Goal: Contribute content: Contribute content

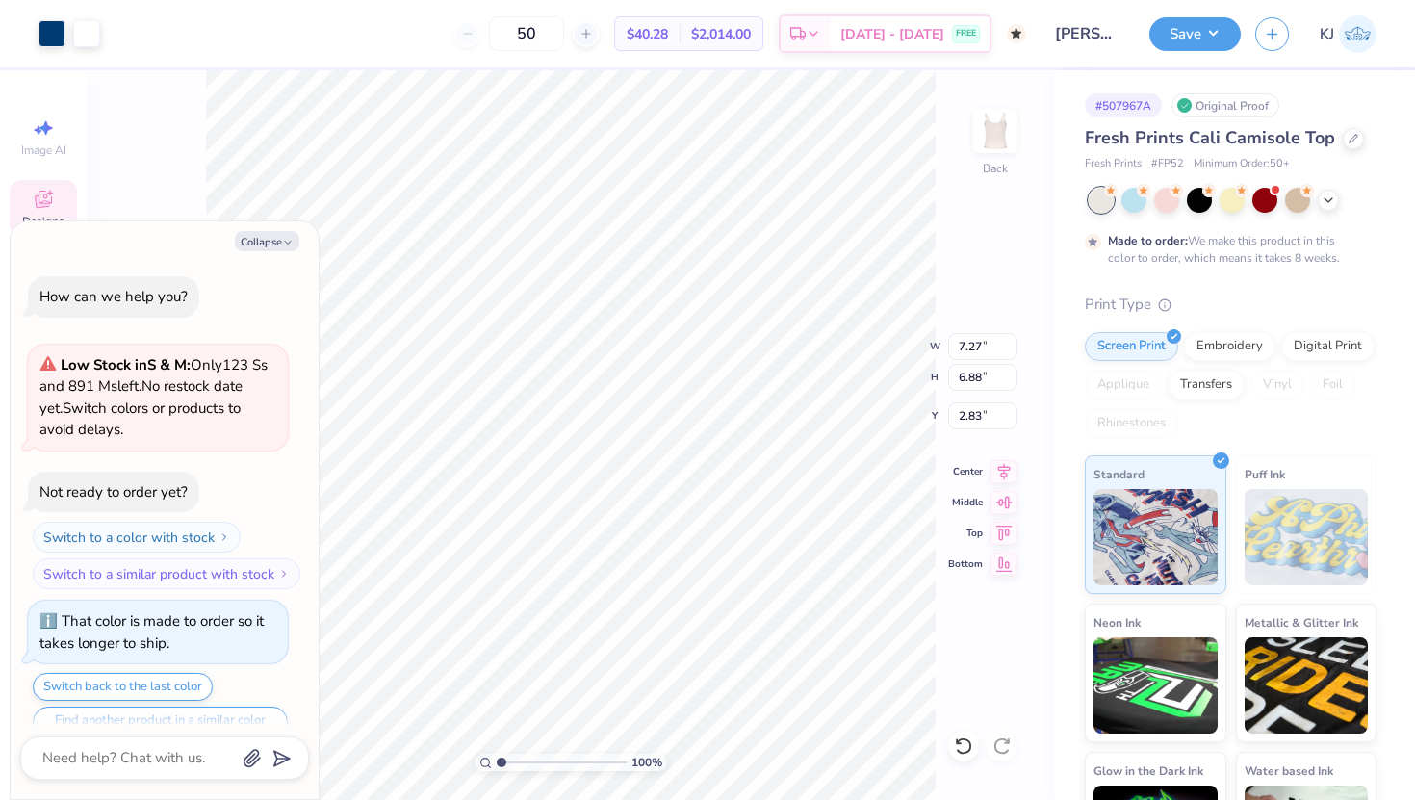
type textarea "x"
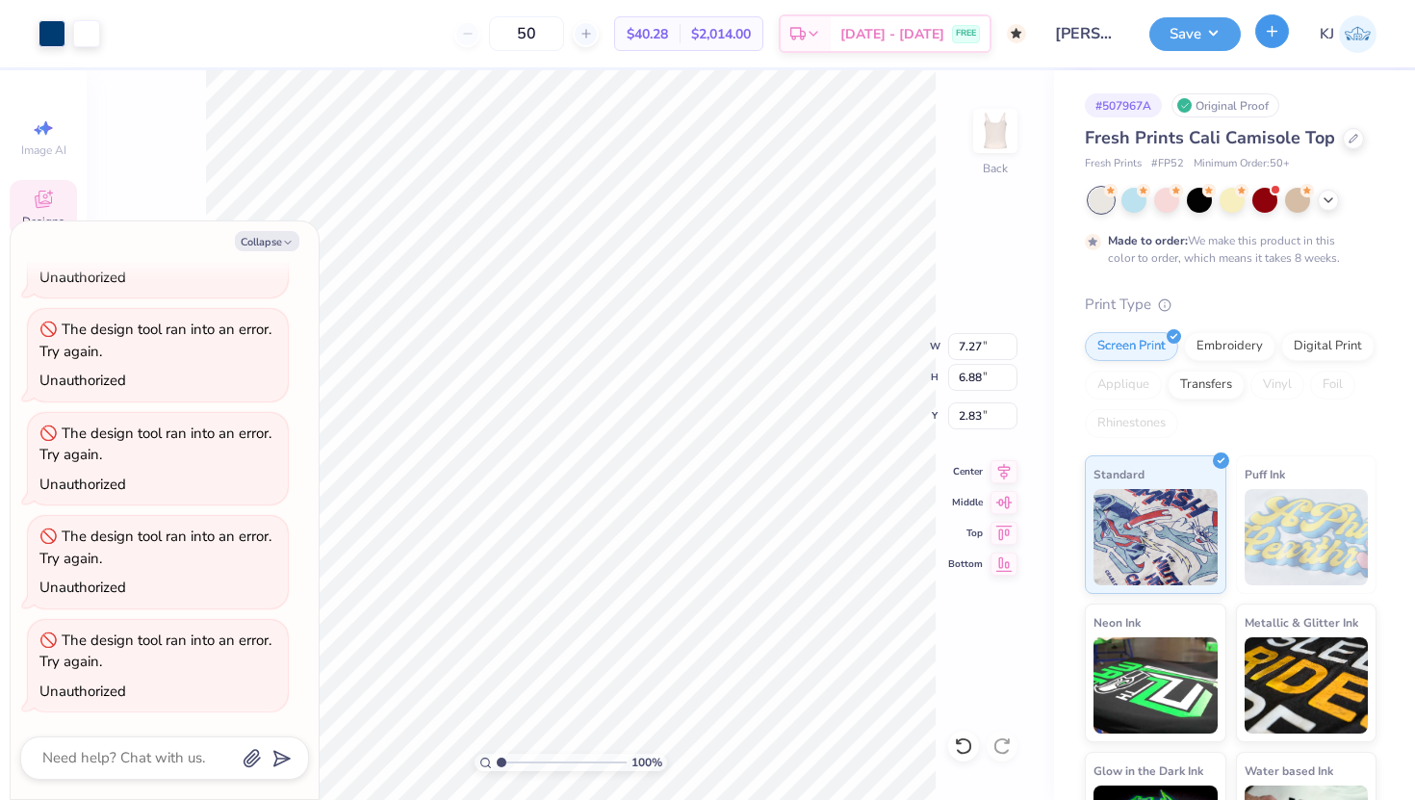
click at [1279, 36] on icon "button" at bounding box center [1272, 31] width 16 height 16
type textarea "x"
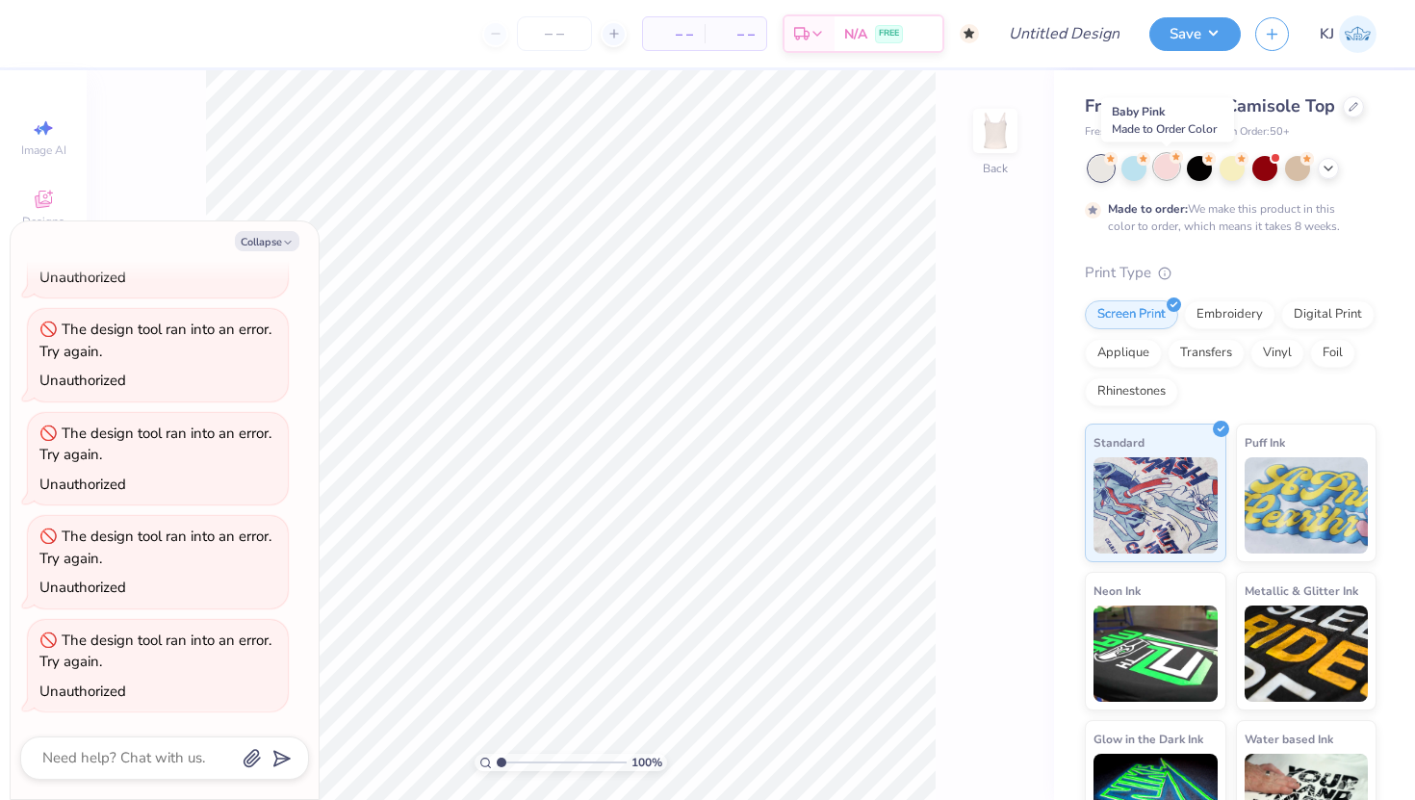
click at [1118, 157] on circle at bounding box center [1110, 158] width 13 height 13
click at [249, 243] on button "Collapse" at bounding box center [267, 241] width 65 height 20
type textarea "x"
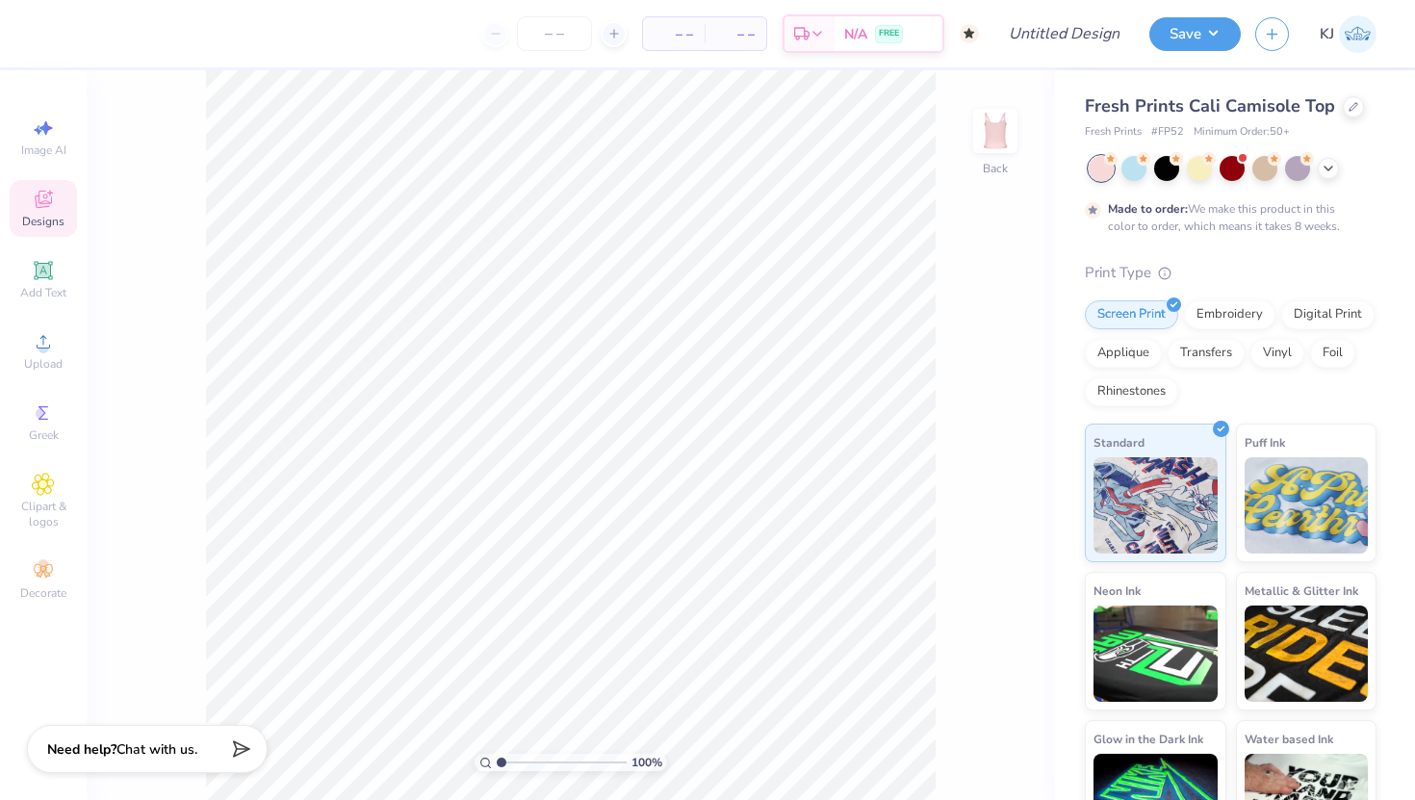
click at [37, 194] on icon at bounding box center [43, 199] width 23 height 23
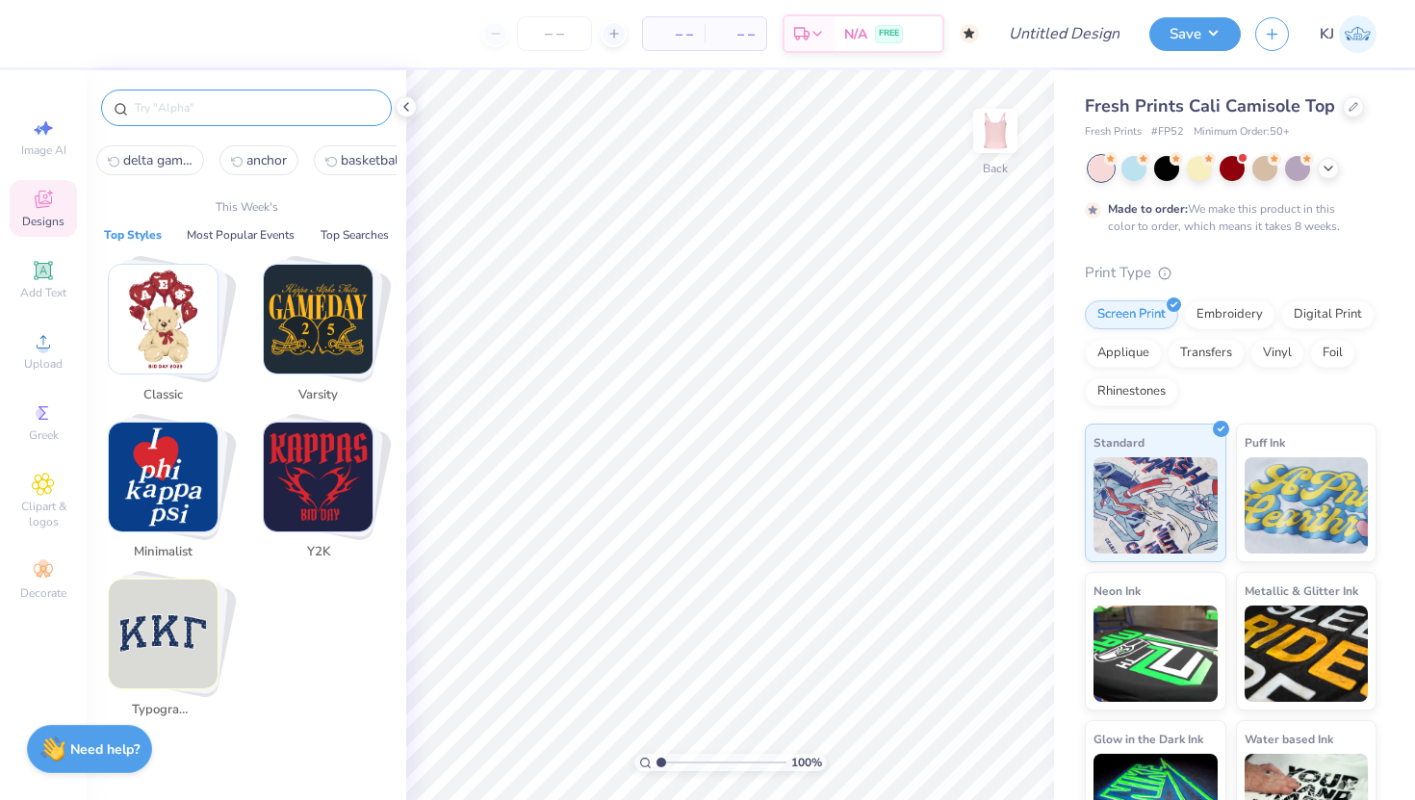
click at [210, 103] on input "text" at bounding box center [256, 107] width 246 height 19
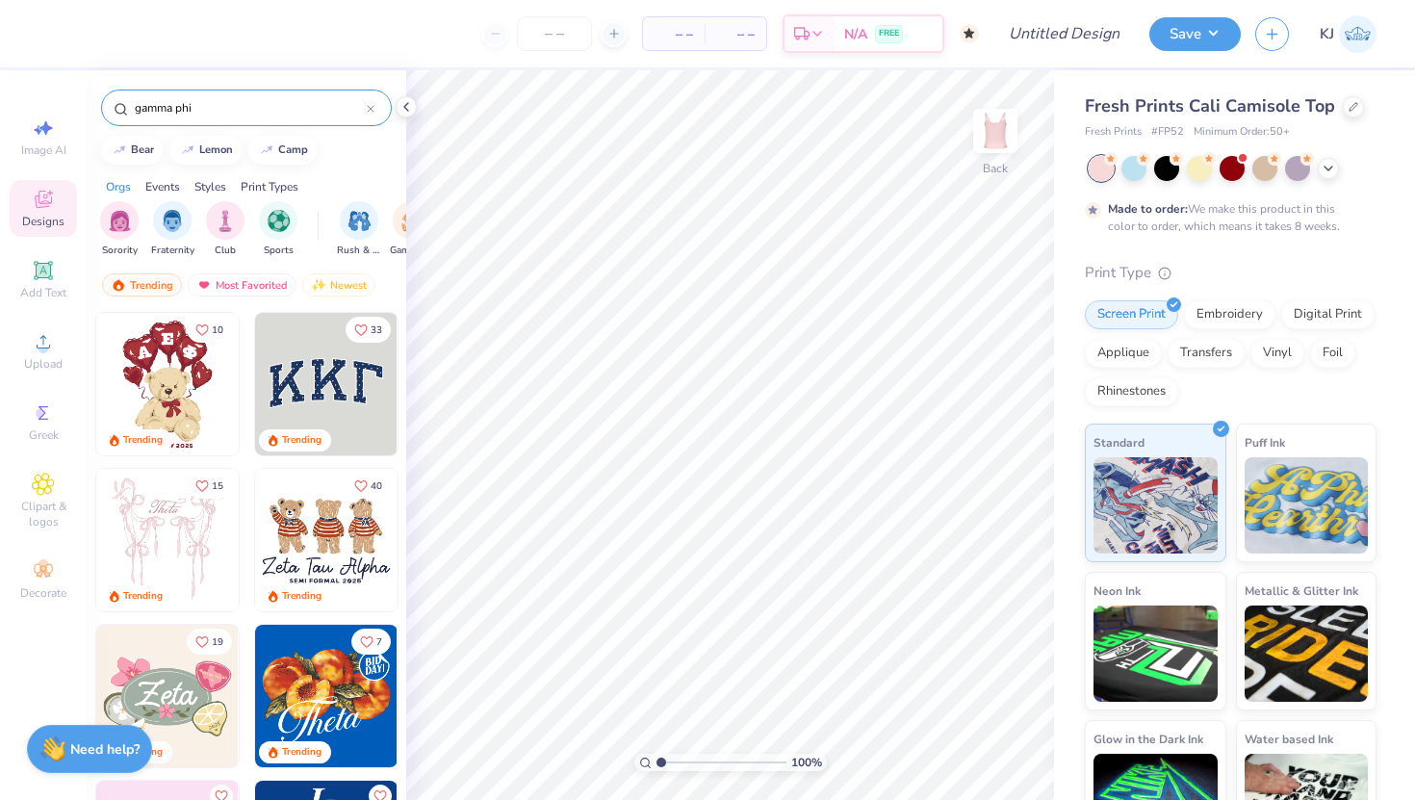
type input "gamma phi"
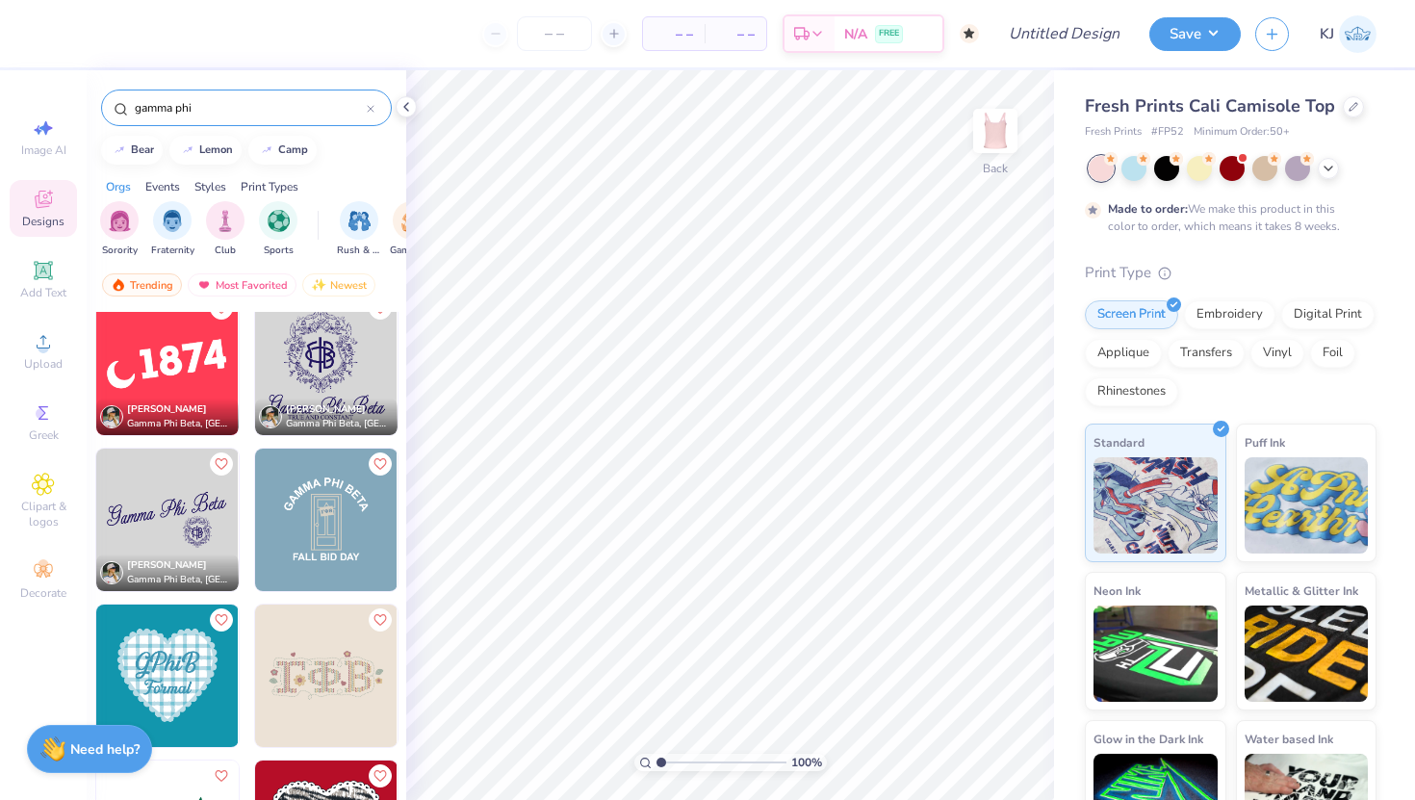
scroll to position [1738, 0]
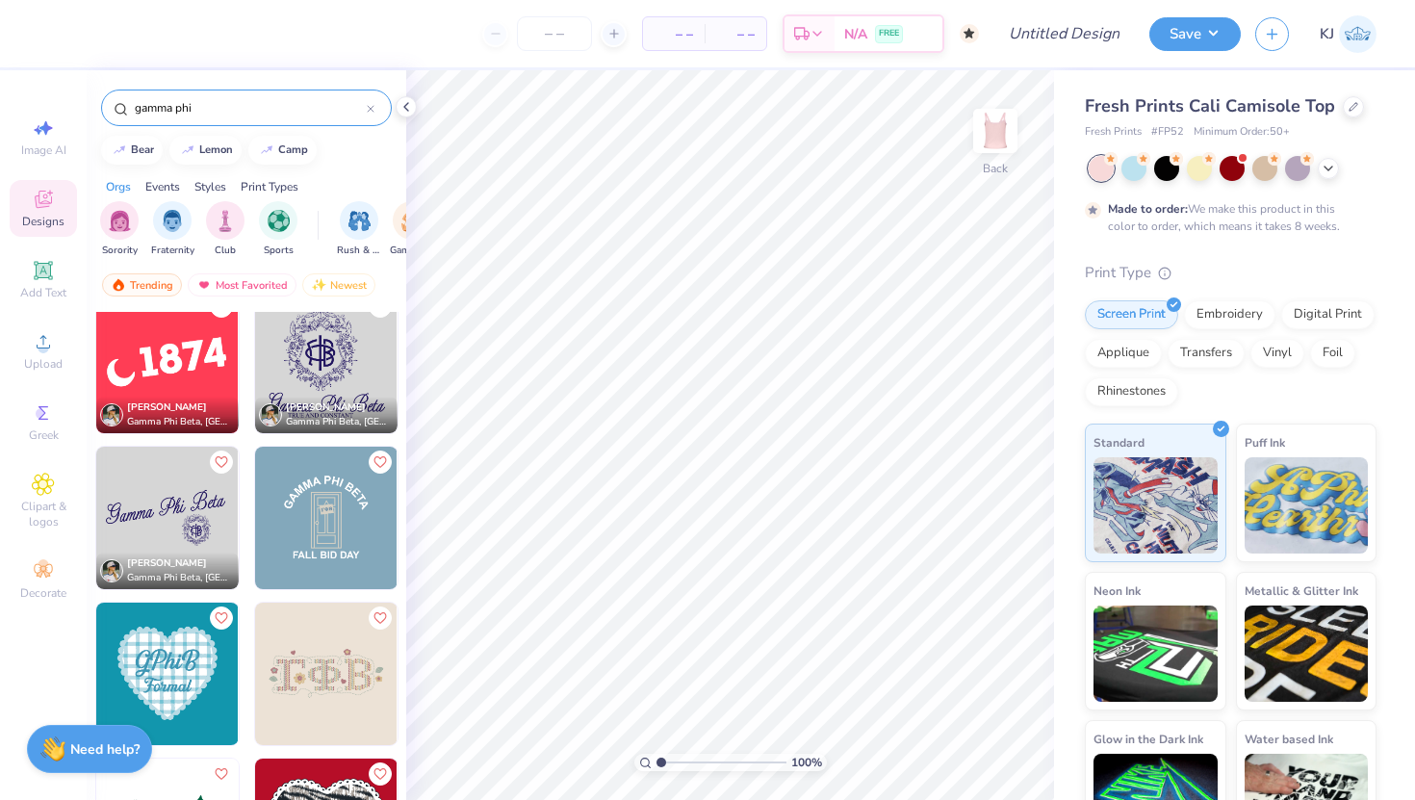
click at [95, 509] on img at bounding box center [24, 518] width 143 height 143
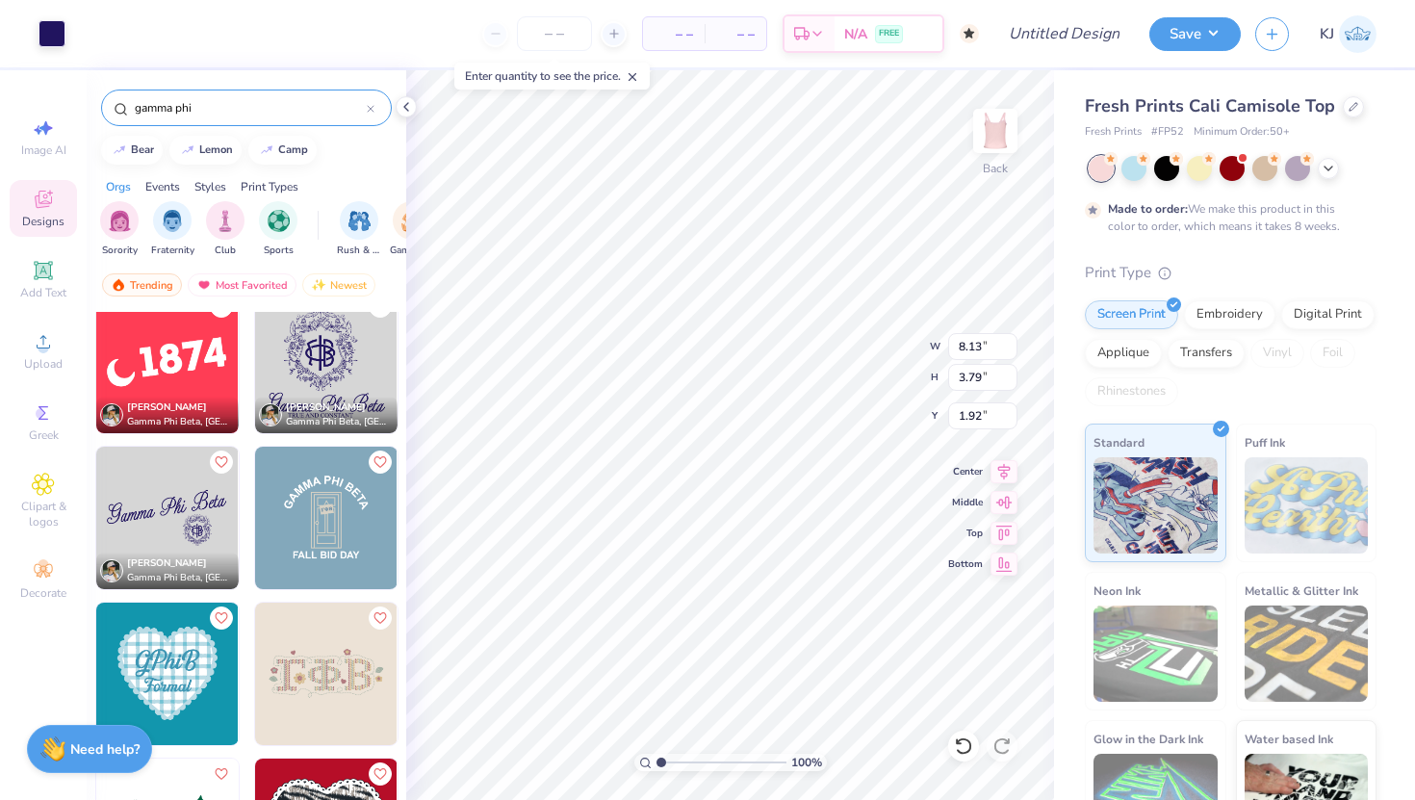
type input "1.90"
click at [765, 622] on li "Ungroup" at bounding box center [767, 627] width 151 height 38
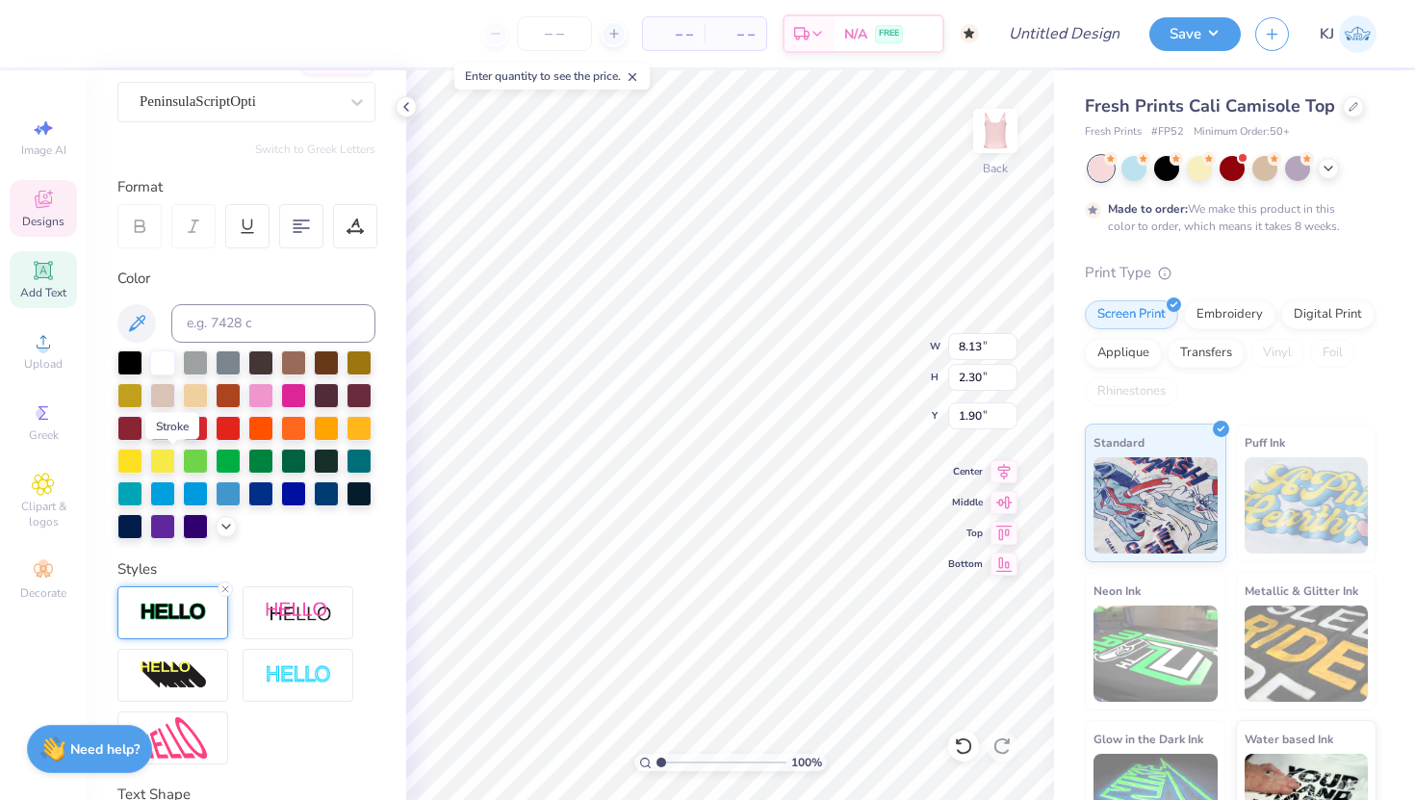
scroll to position [319, 0]
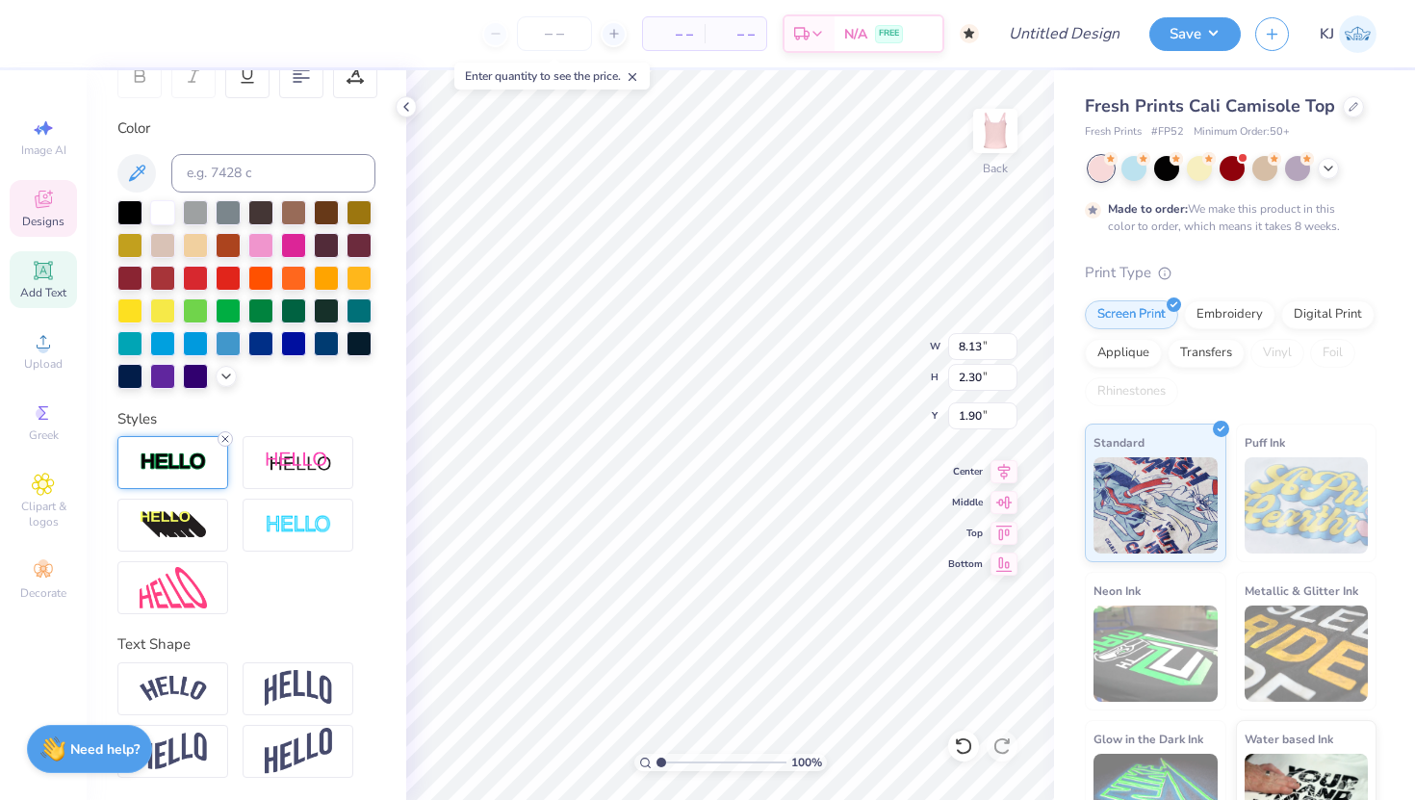
click at [224, 438] on line at bounding box center [225, 439] width 6 height 6
type input "8.11"
type input "2.28"
type input "1.92"
click at [224, 438] on div at bounding box center [172, 462] width 111 height 53
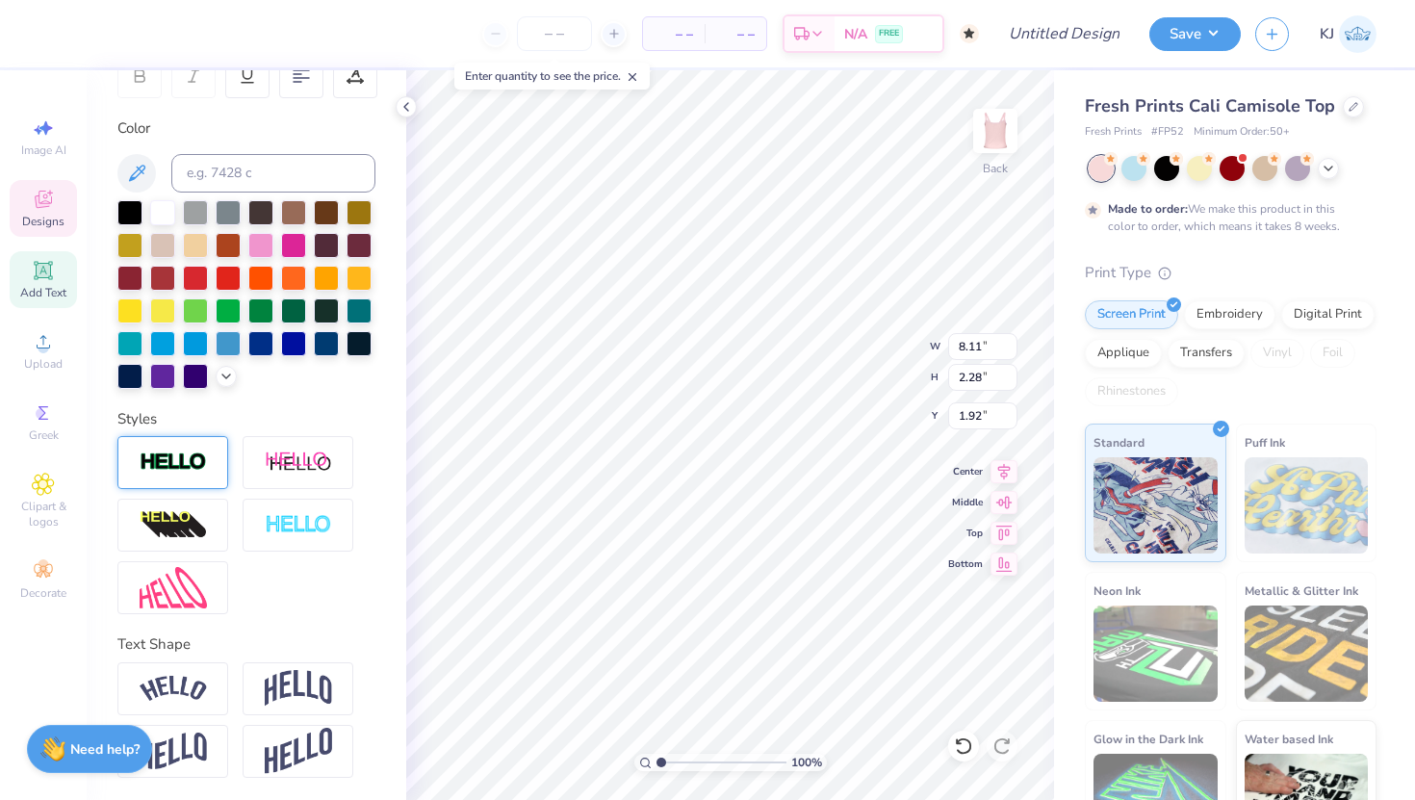
type input "8.13"
type input "2.30"
type input "1.90"
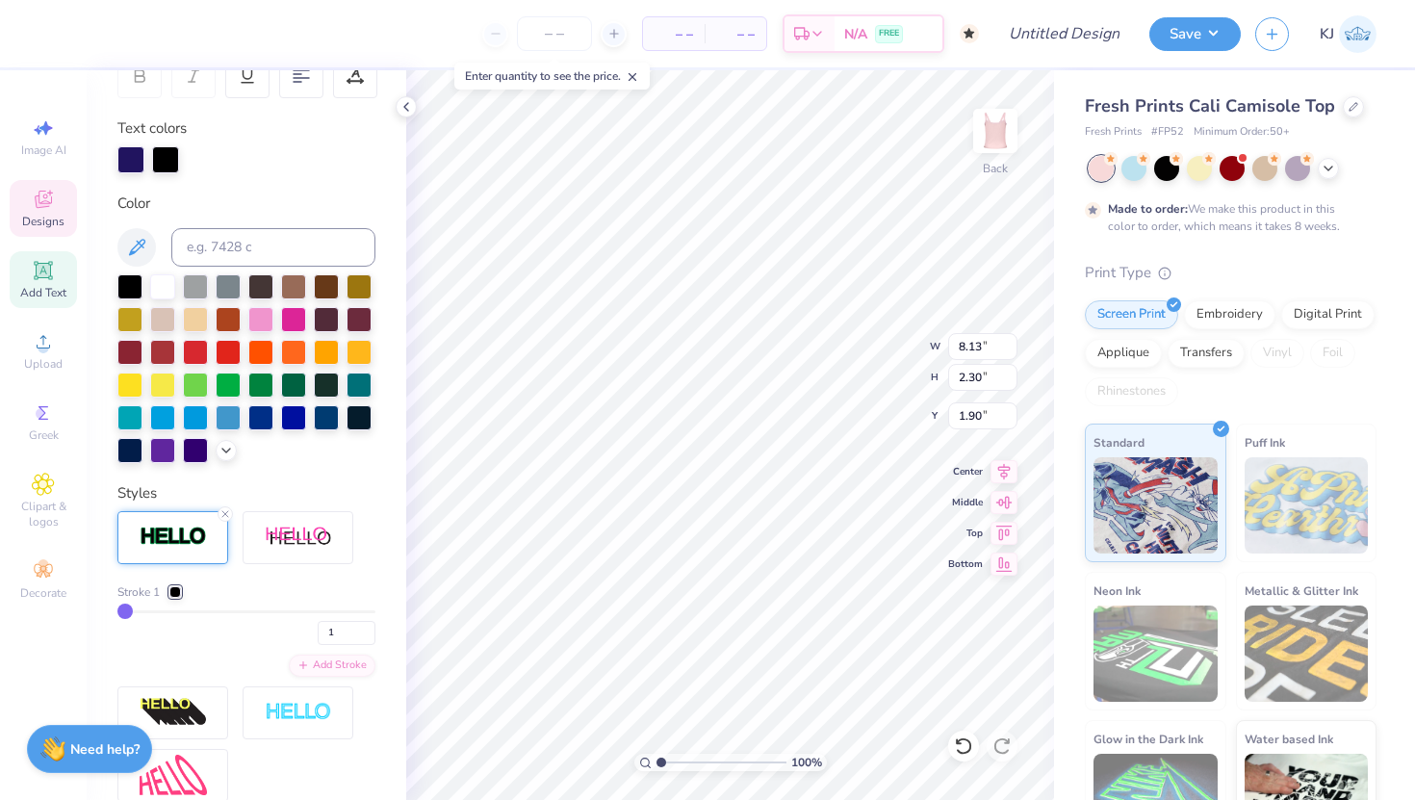
type input "2"
type input "3"
type input "4"
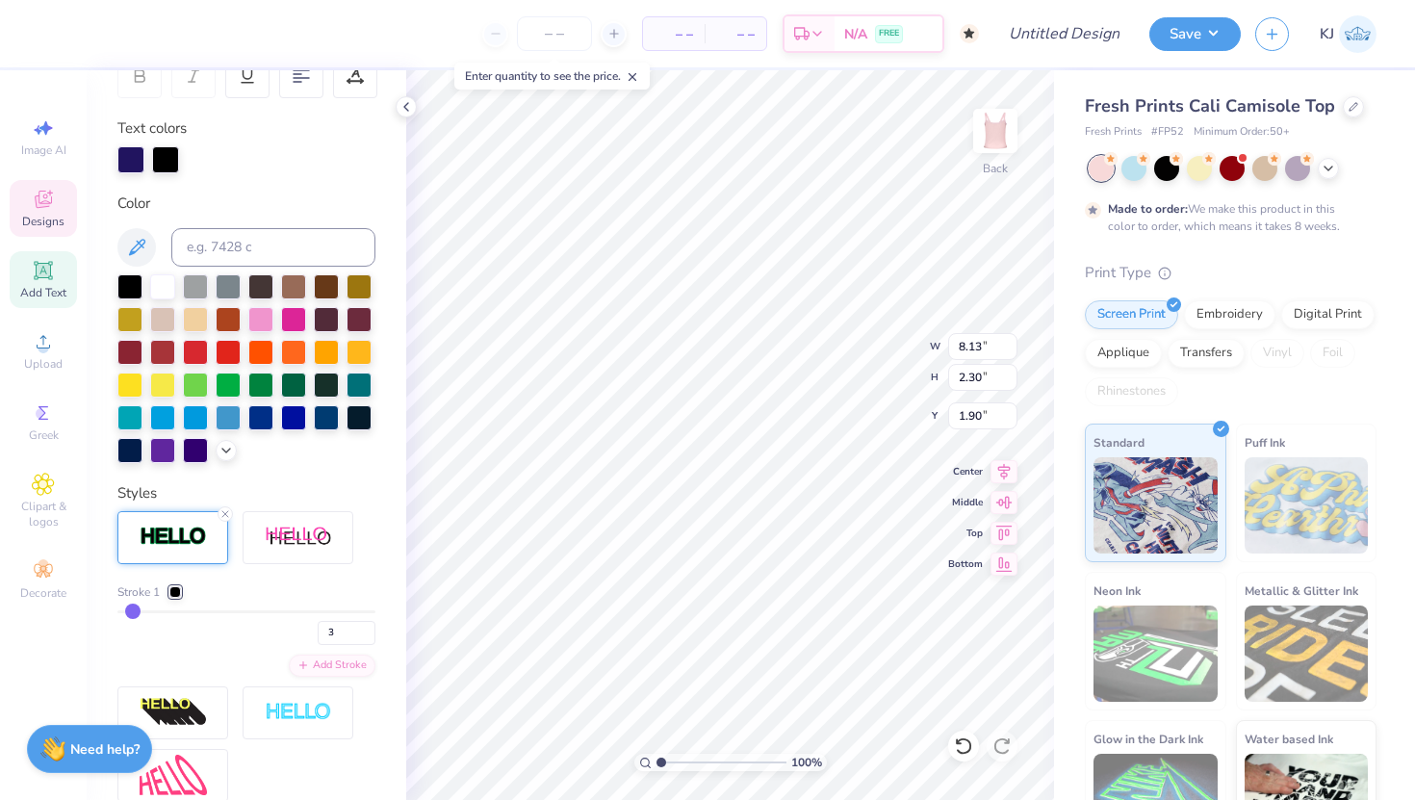
type input "4"
click at [132, 610] on input "range" at bounding box center [246, 611] width 258 height 3
type input "8.20"
type input "2.38"
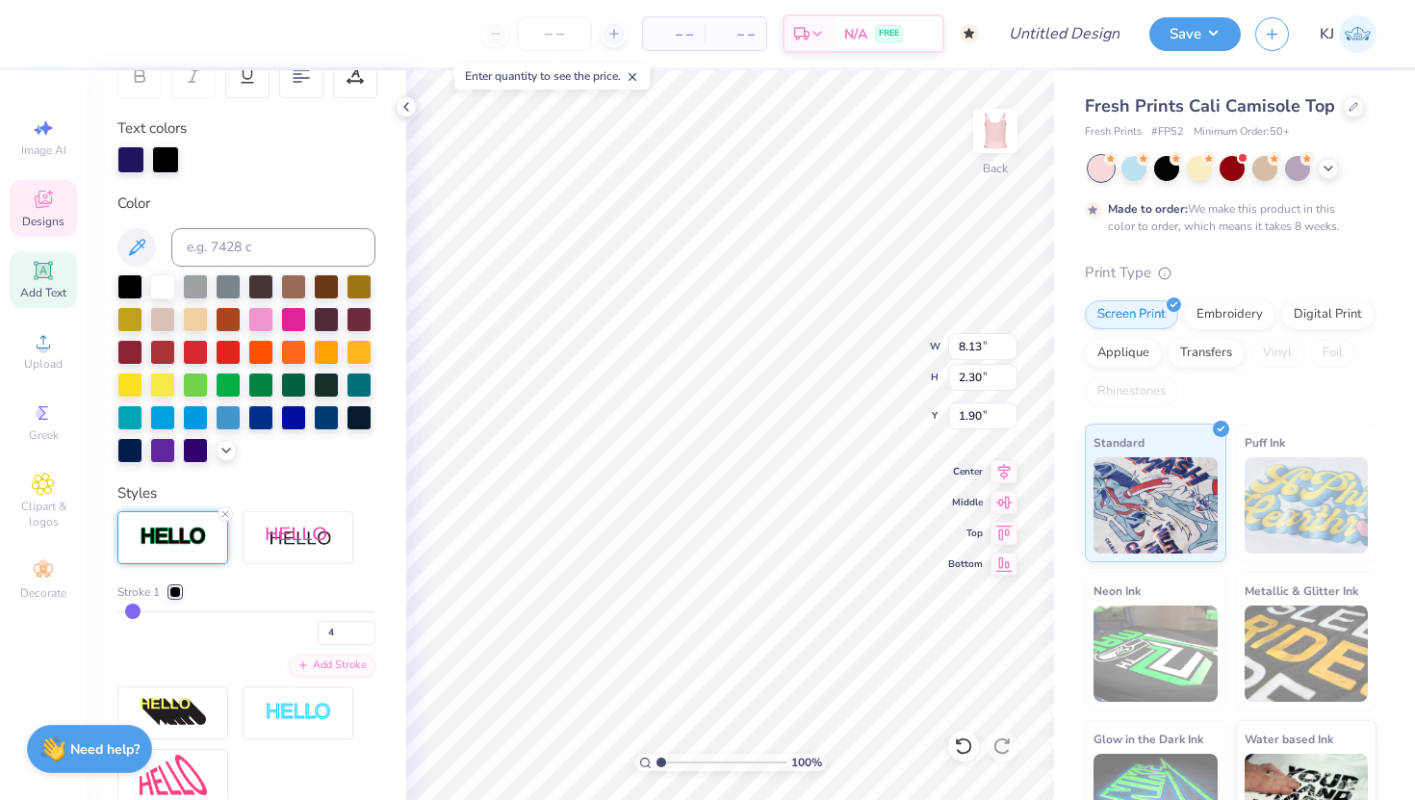
type input "1.87"
type input "3"
type input "2"
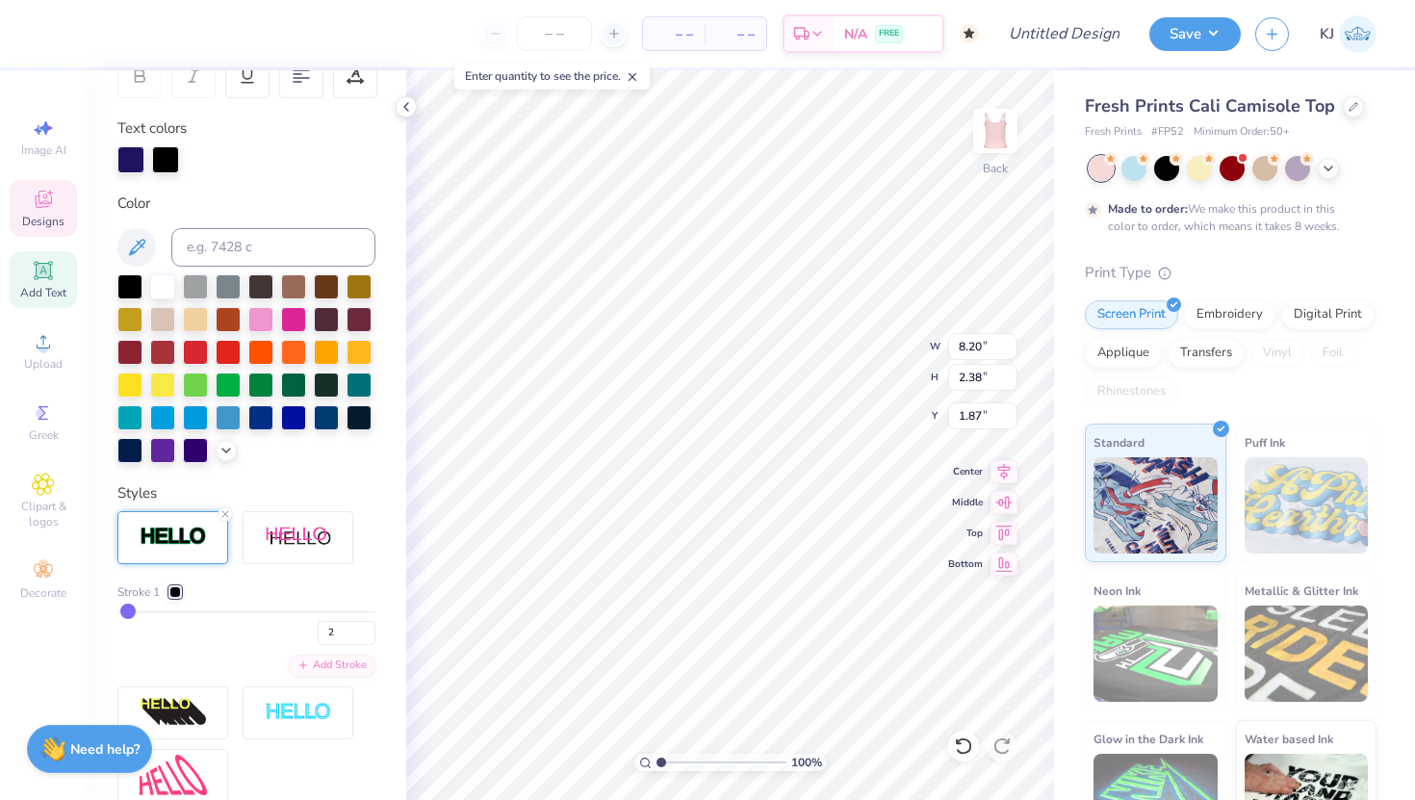
type input "1"
click at [124, 610] on input "range" at bounding box center [246, 611] width 258 height 3
type input "8.13"
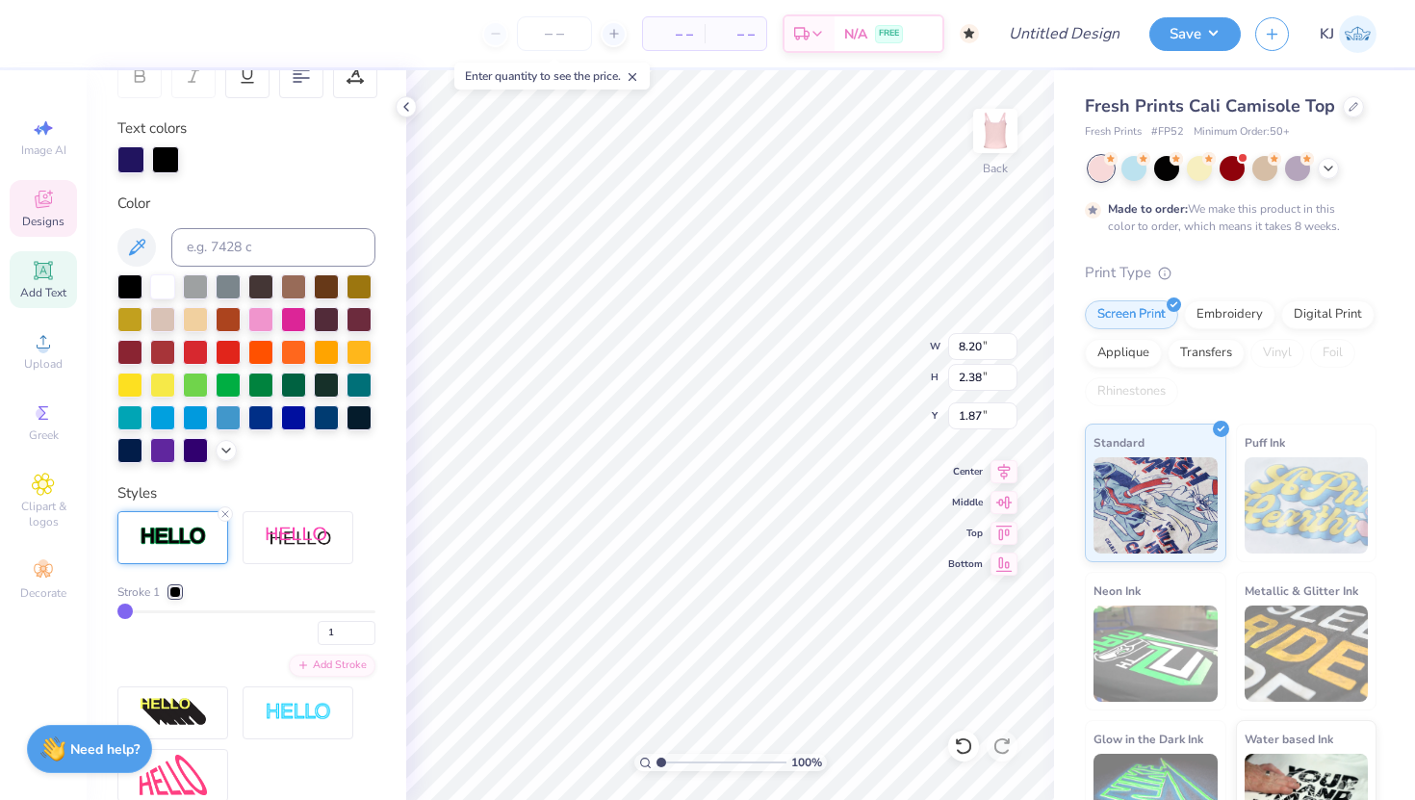
type input "2.30"
type input "1.90"
click at [962, 743] on icon at bounding box center [963, 746] width 19 height 19
type input "8.20"
type input "2.38"
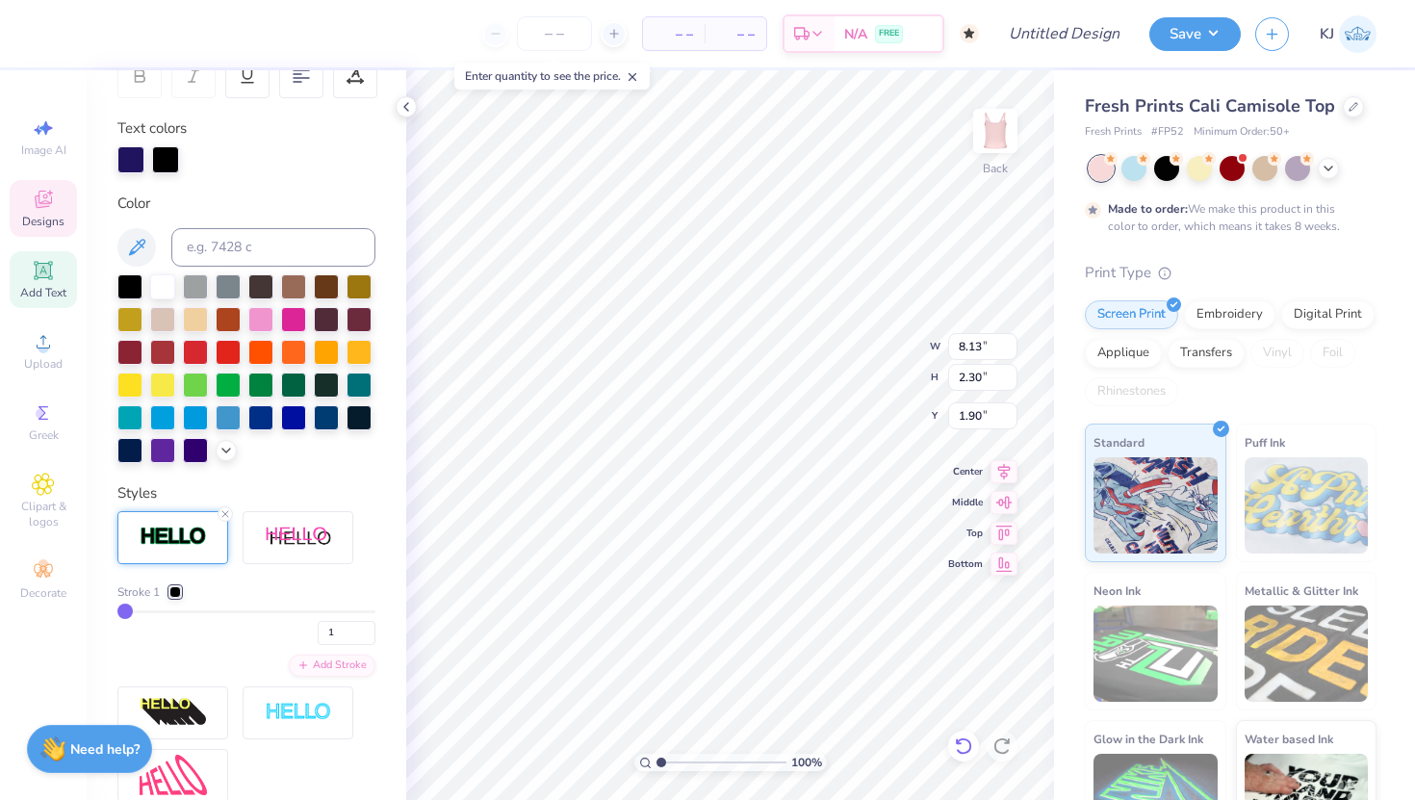
type input "1.87"
click at [963, 743] on icon at bounding box center [963, 746] width 19 height 19
type input "8.13"
type input "2.30"
type input "1.90"
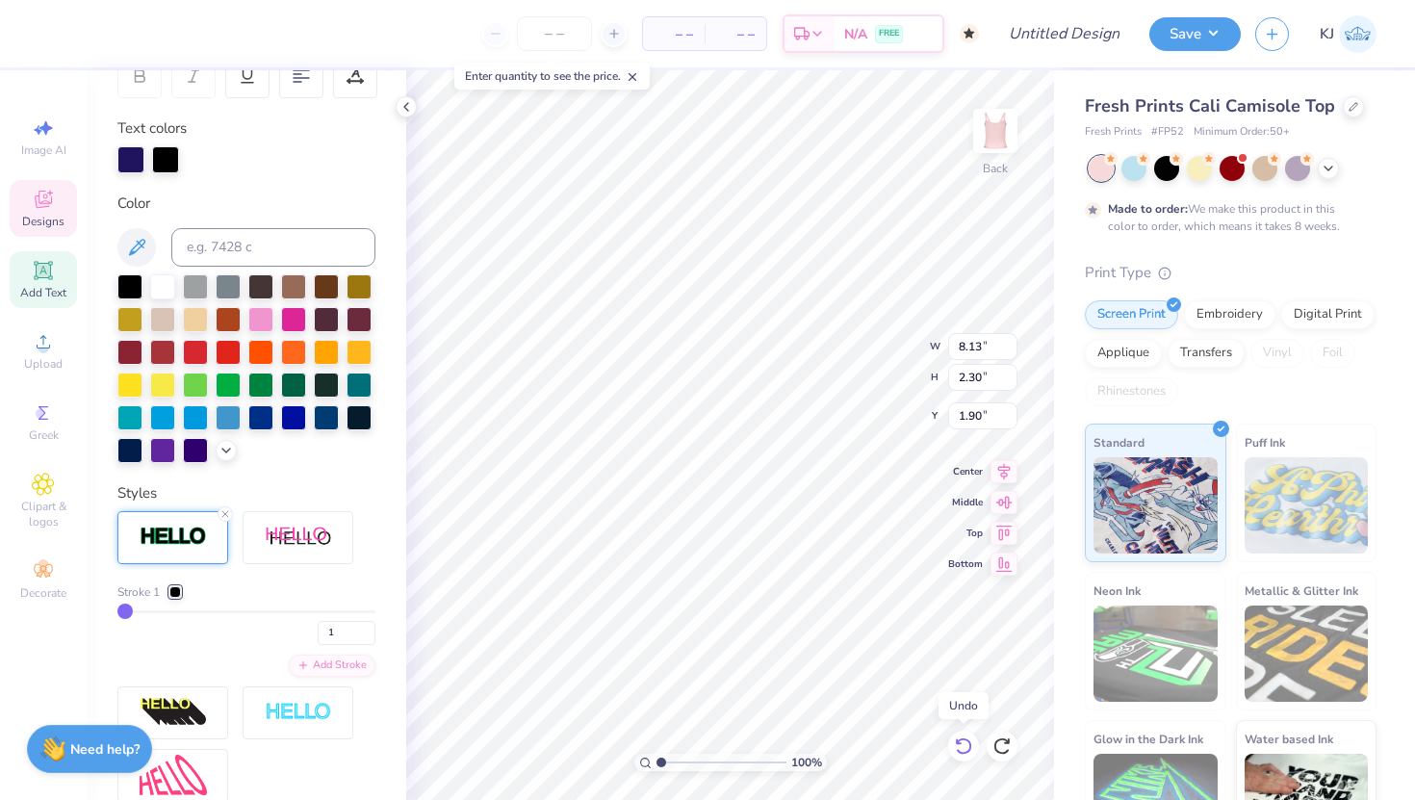
click at [963, 743] on icon at bounding box center [963, 746] width 19 height 19
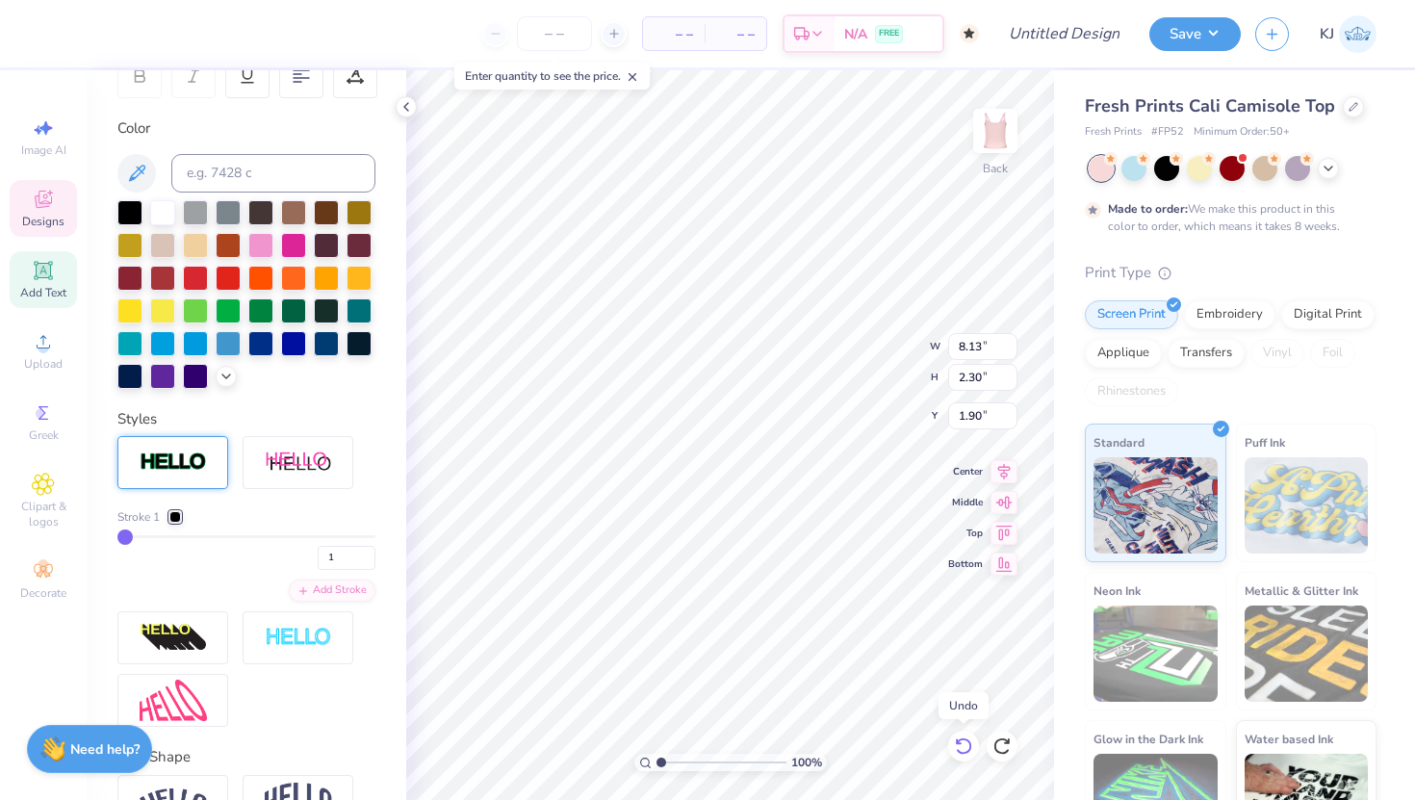
type input "8.11"
type input "2.28"
type input "1.92"
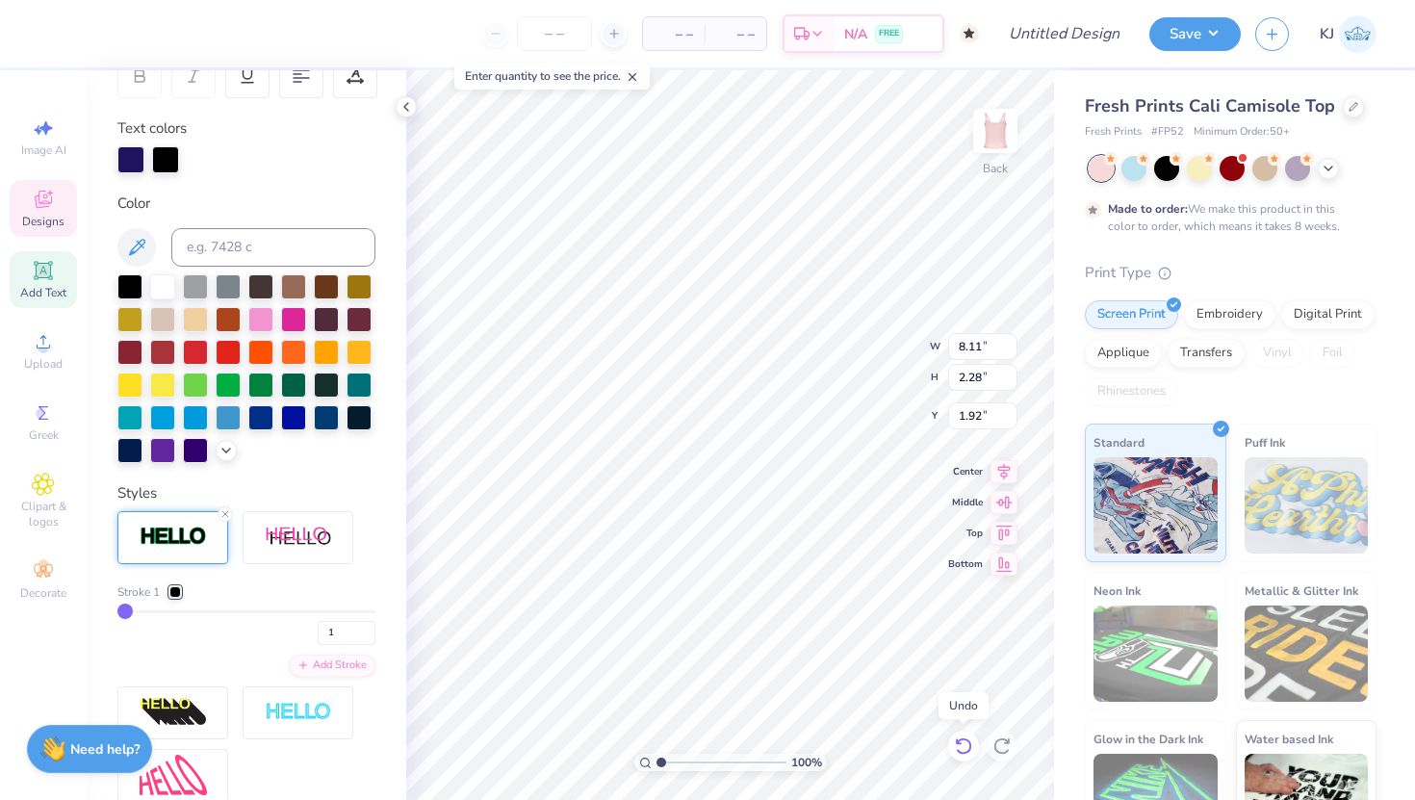
type input "8.13"
type input "2.30"
type input "1.90"
click at [963, 743] on icon at bounding box center [963, 746] width 19 height 19
type input "8.11"
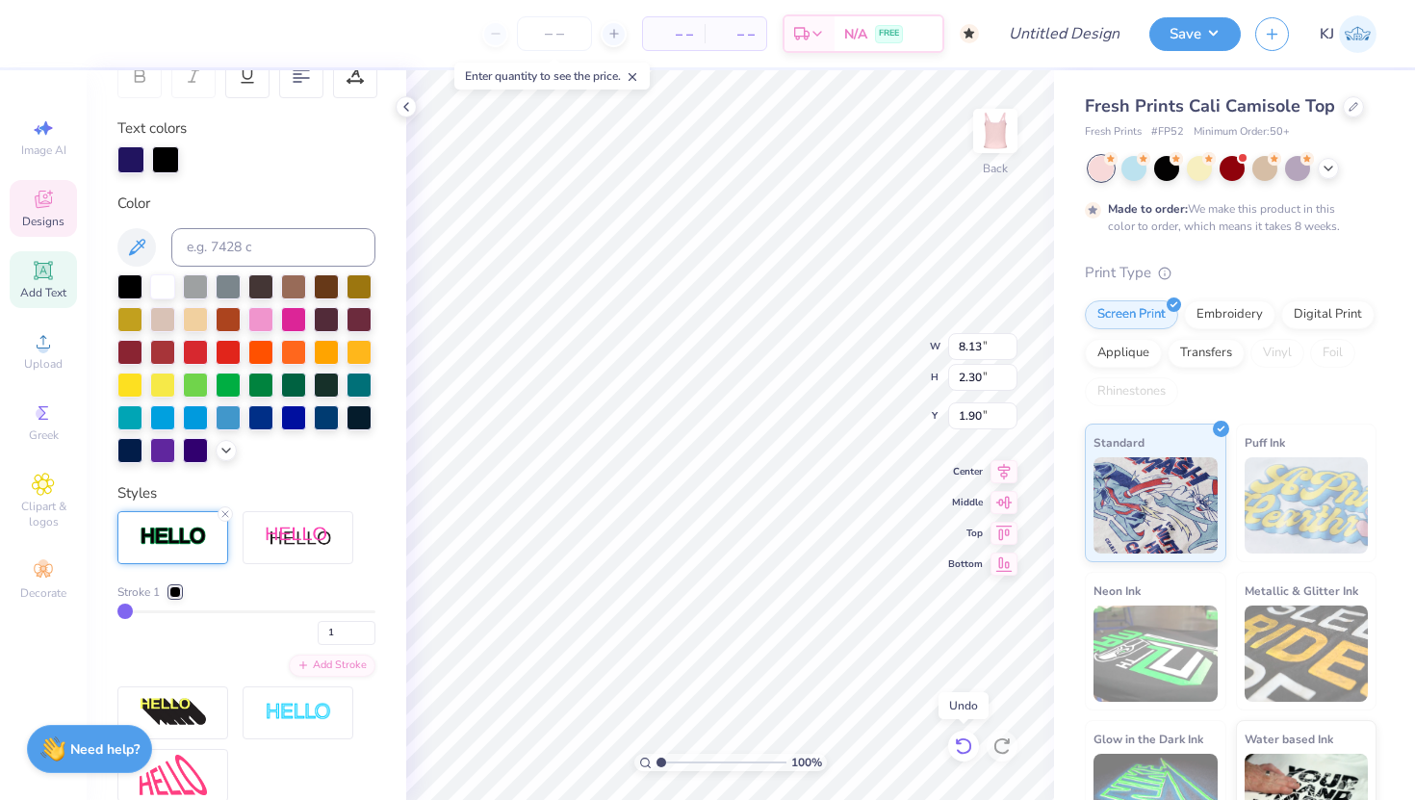
type input "2.28"
type input "1.92"
type input "8.13"
type input "2.30"
type input "1.90"
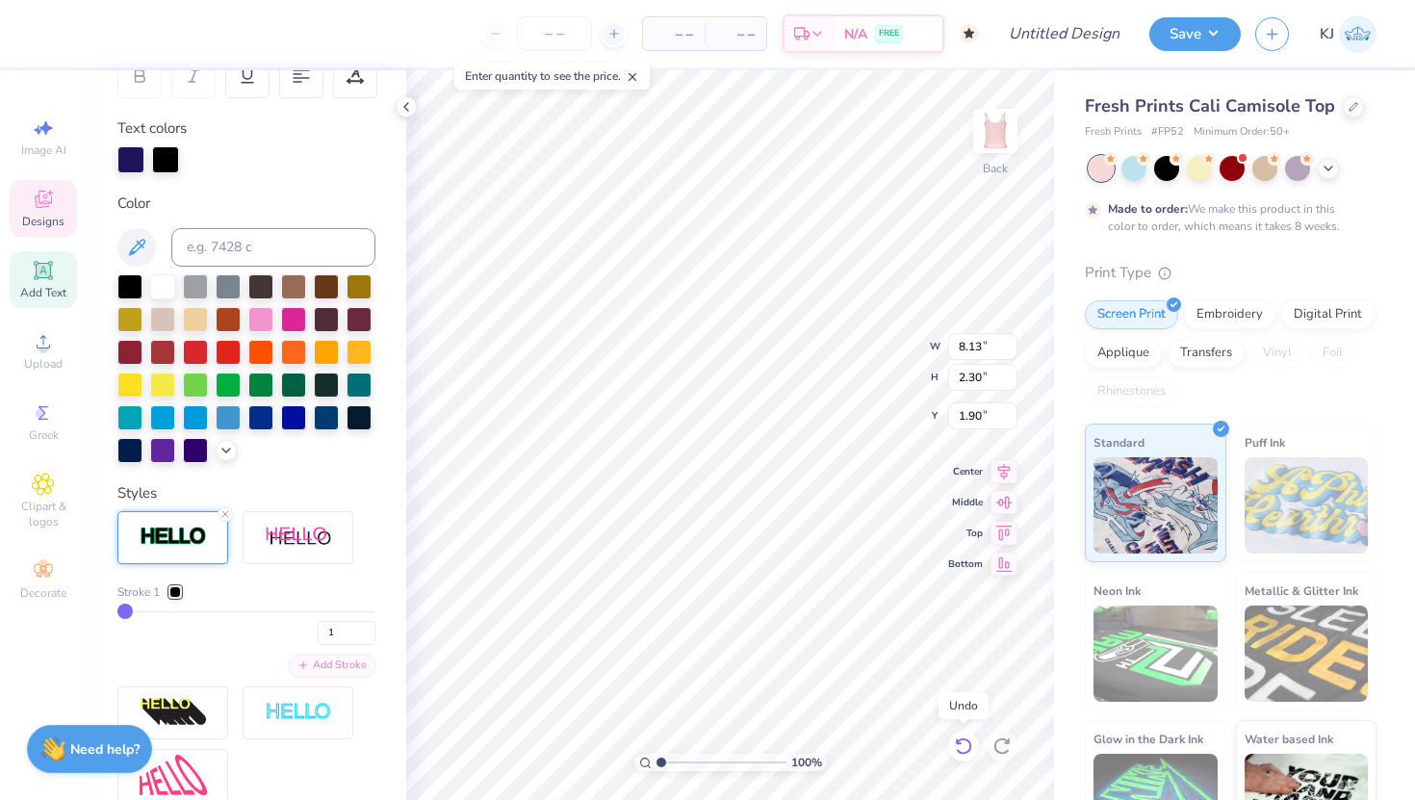
click at [963, 743] on icon at bounding box center [963, 746] width 19 height 19
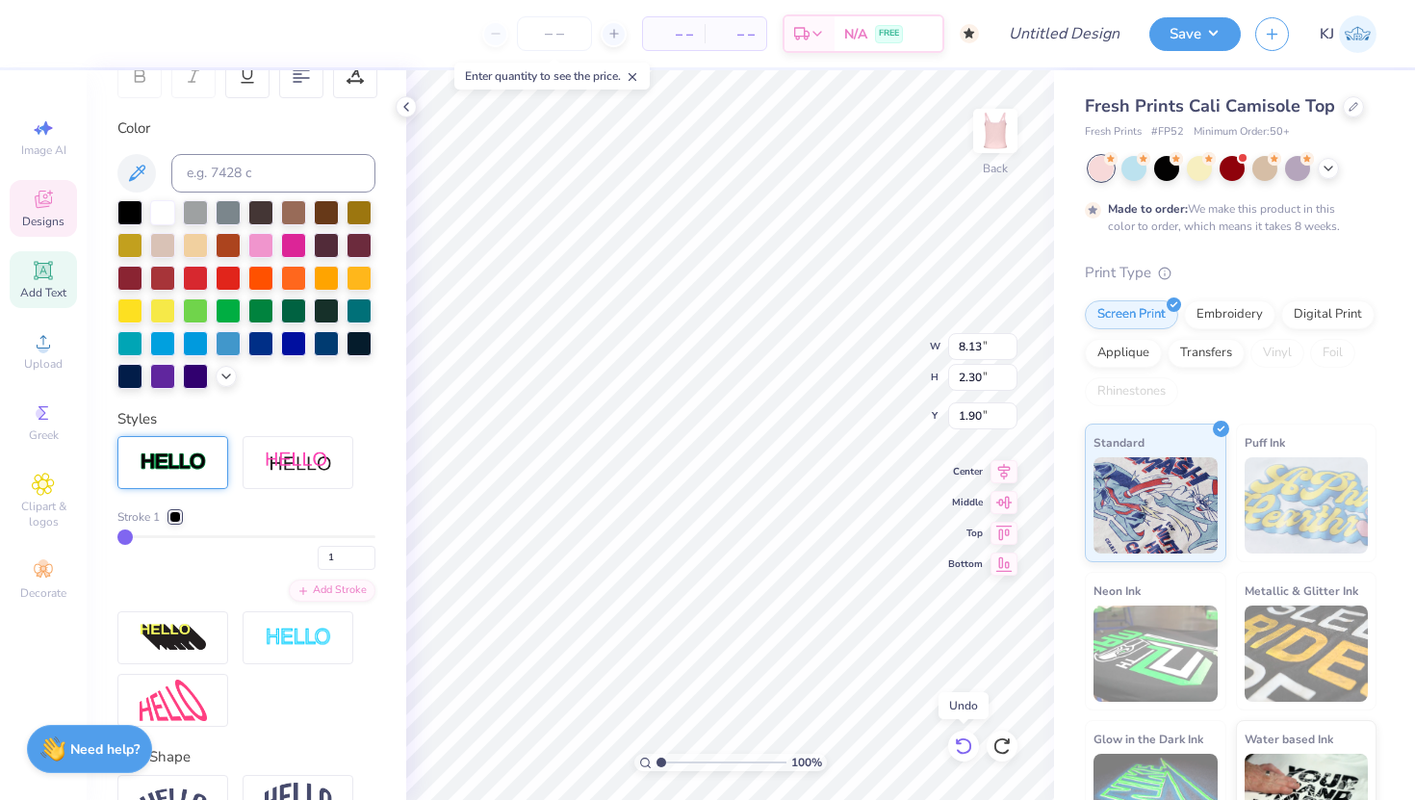
type input "8.11"
type input "2.28"
type input "1.92"
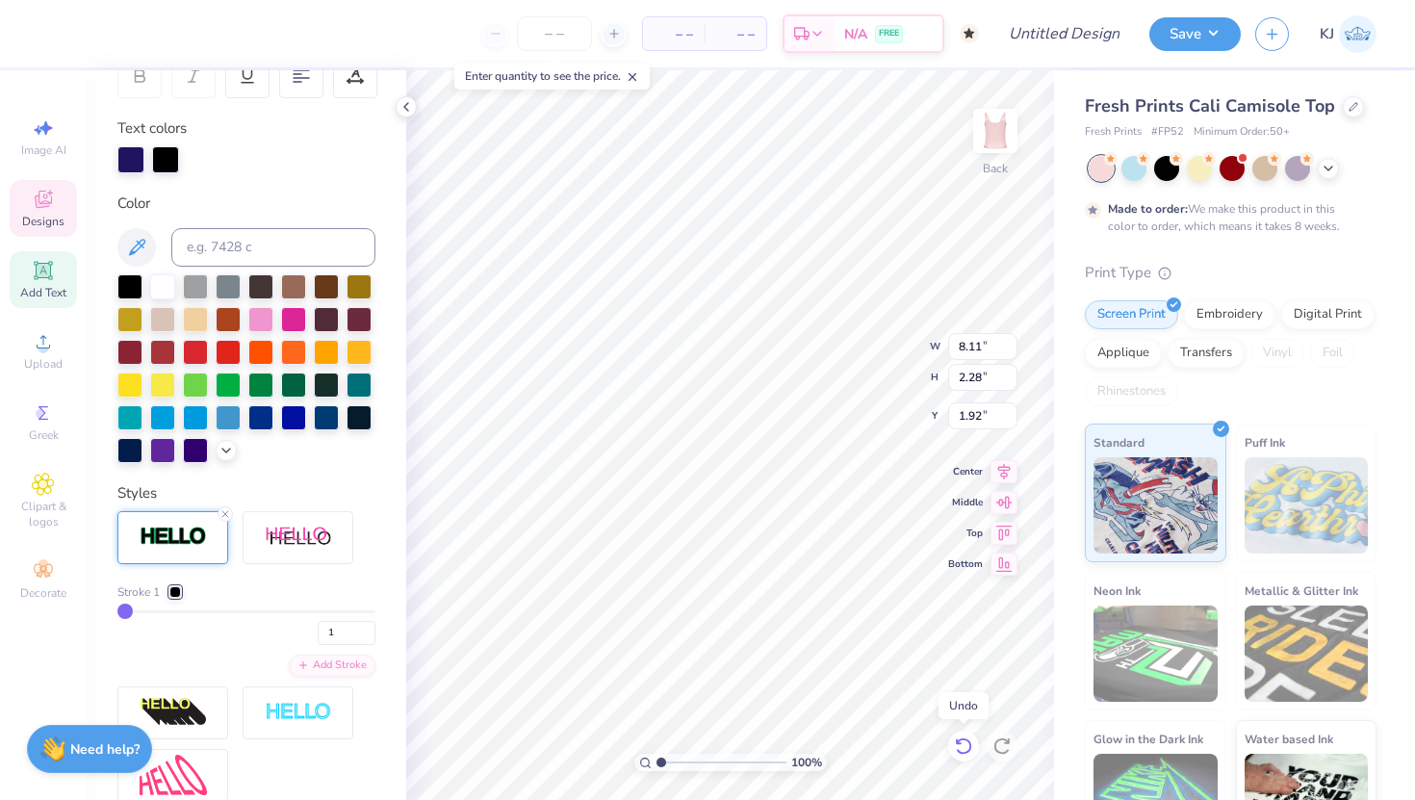
type input "8.13"
type input "2.30"
type input "1.90"
click at [963, 743] on icon at bounding box center [963, 746] width 19 height 19
type input "8.11"
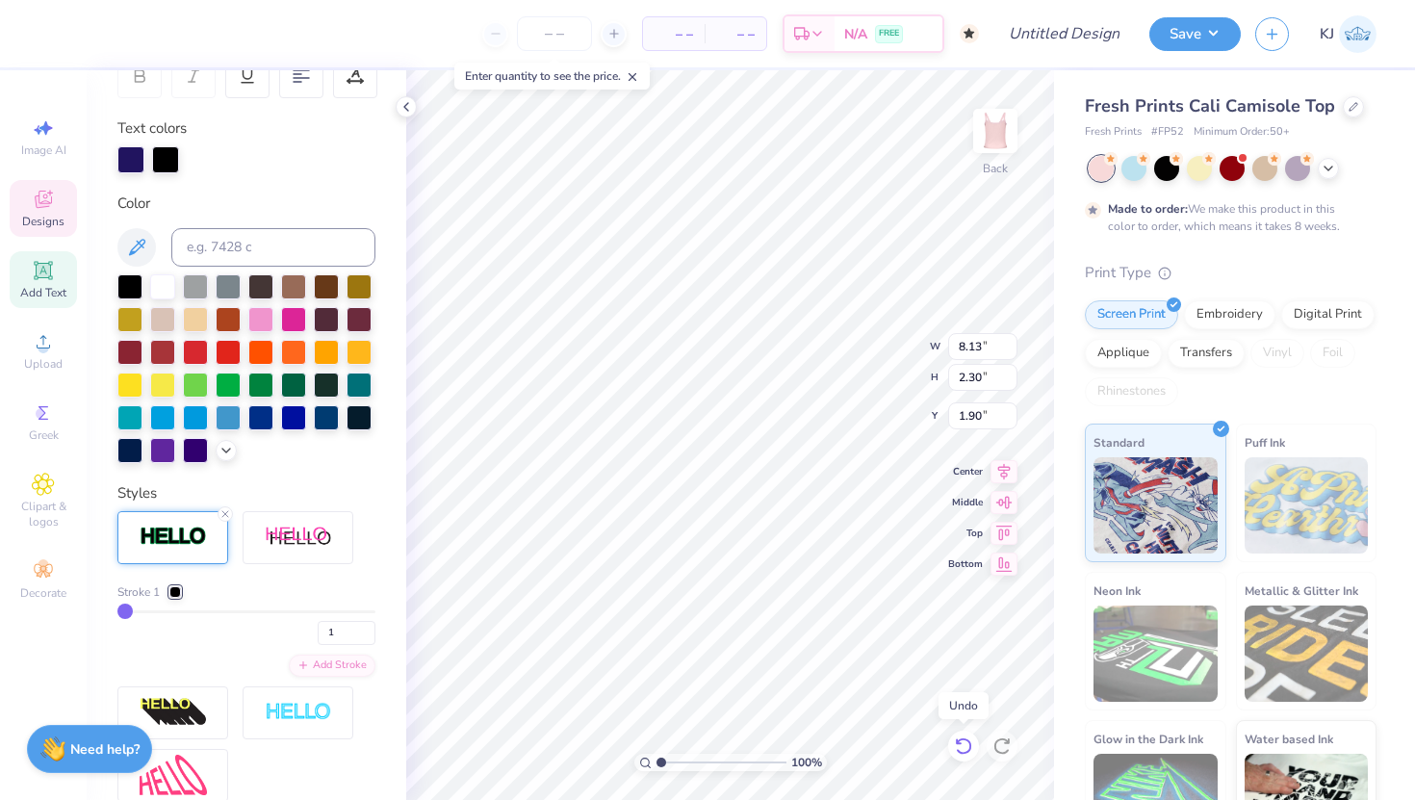
type input "2.28"
type input "1.92"
type input "8.13"
type input "2.30"
type input "1.90"
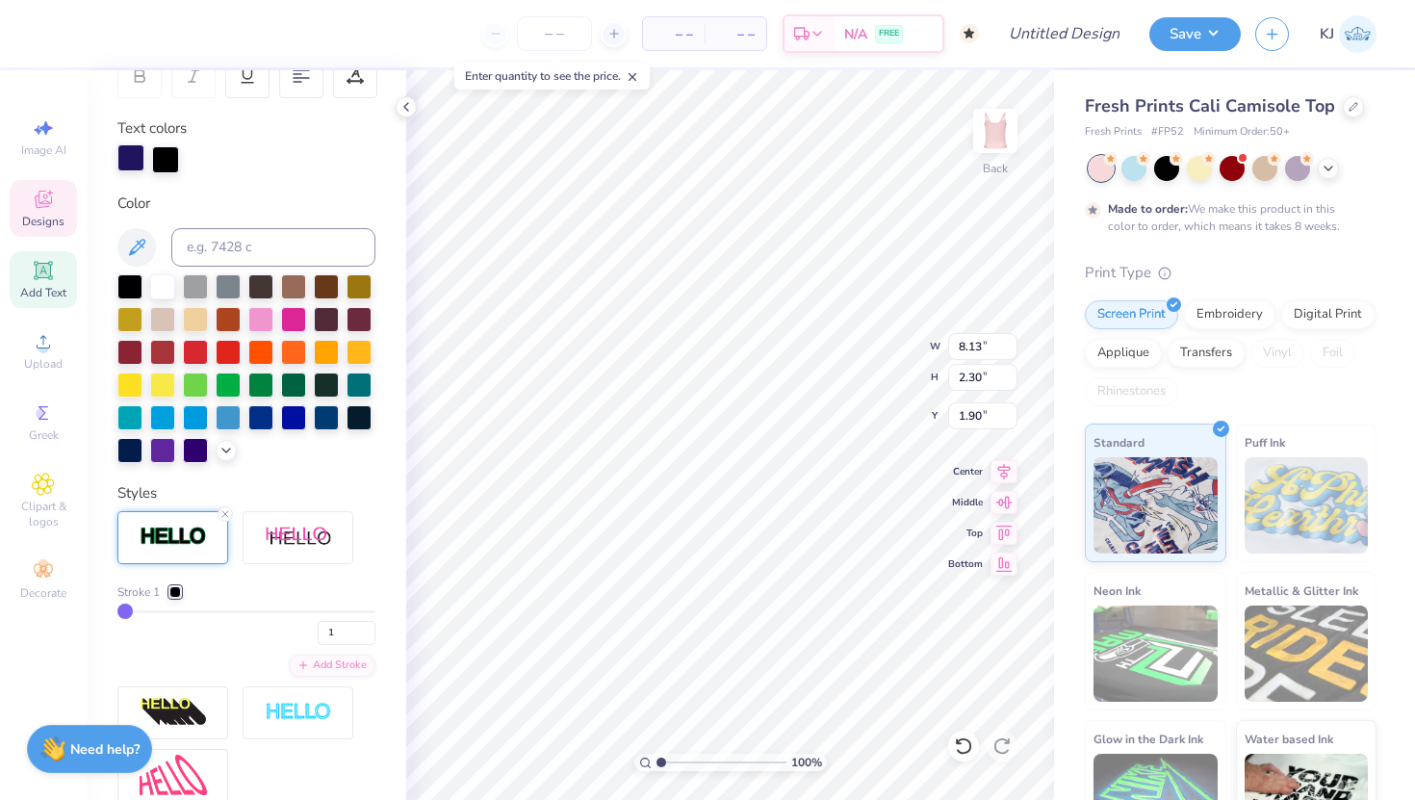
click at [134, 151] on div at bounding box center [130, 157] width 27 height 27
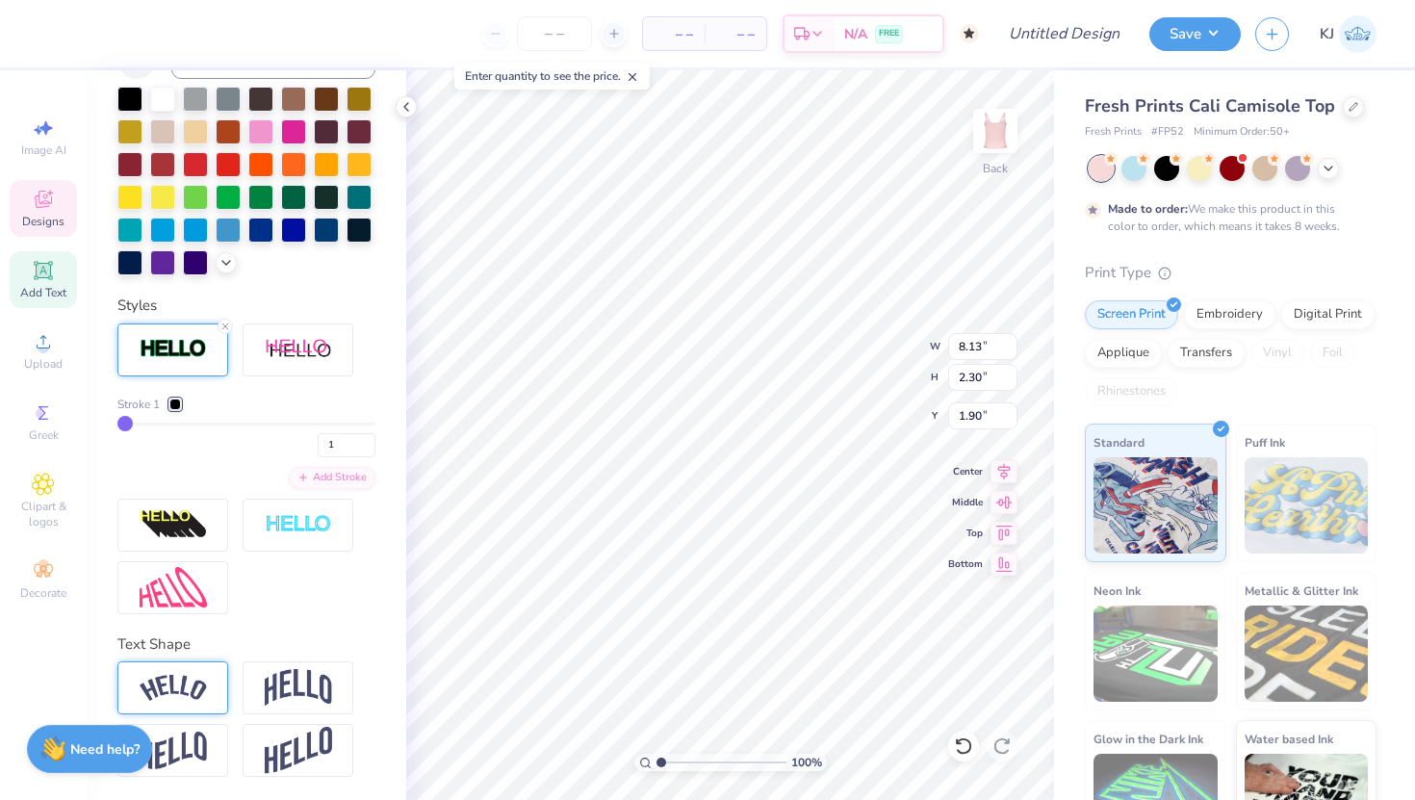
click at [198, 691] on img at bounding box center [173, 688] width 67 height 26
type input "9.12"
type input "2.98"
type input "1.70"
click at [198, 691] on img at bounding box center [173, 688] width 67 height 26
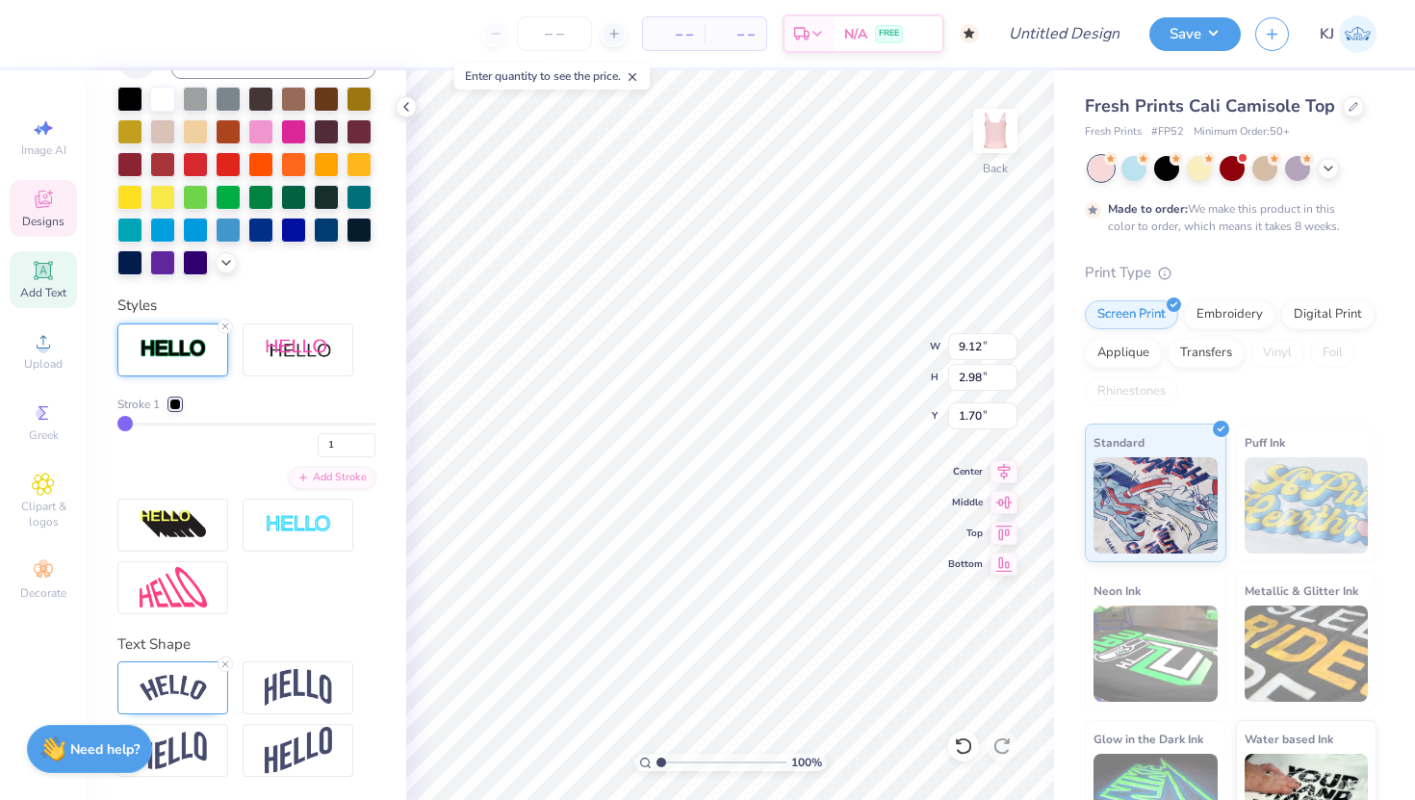
click at [39, 208] on icon at bounding box center [43, 199] width 23 height 23
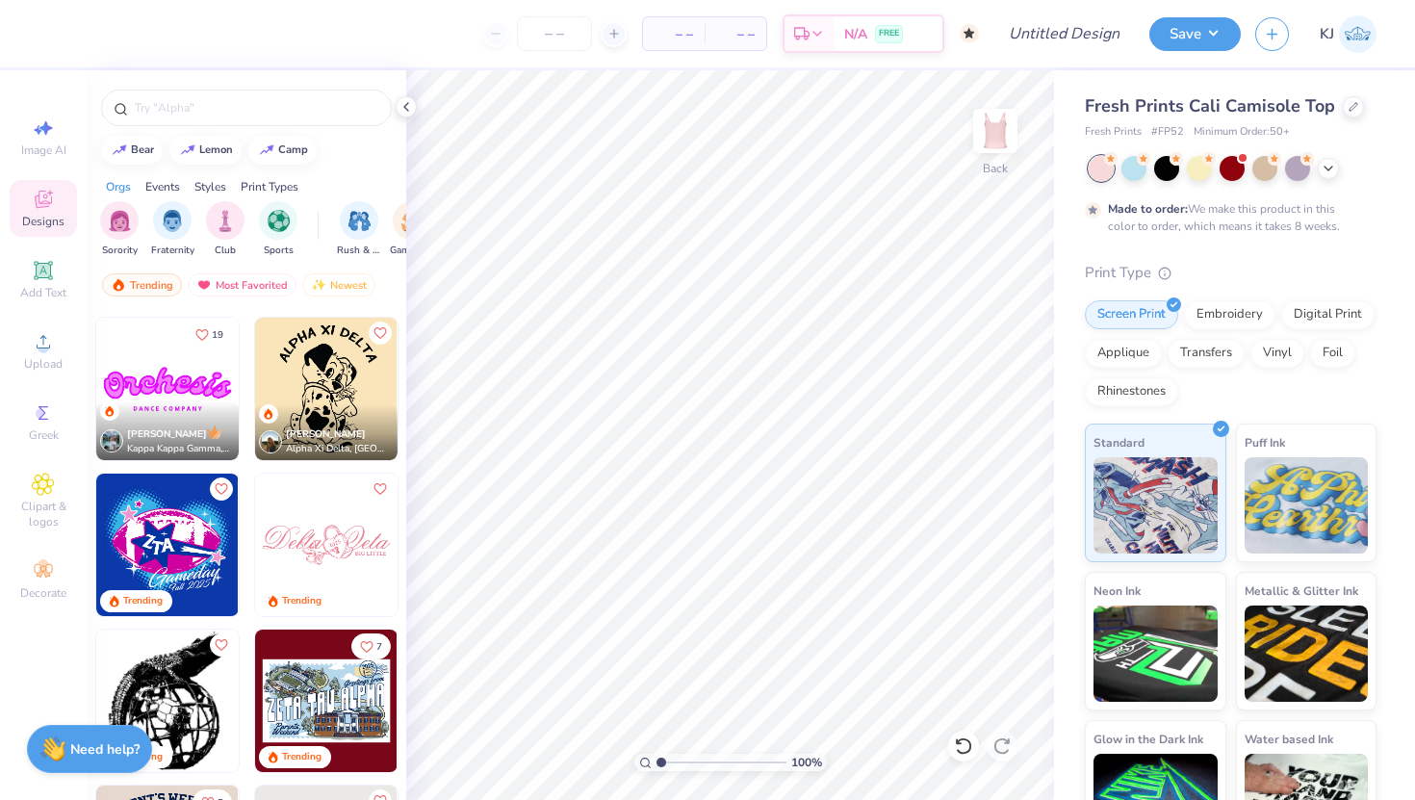
scroll to position [1716, 0]
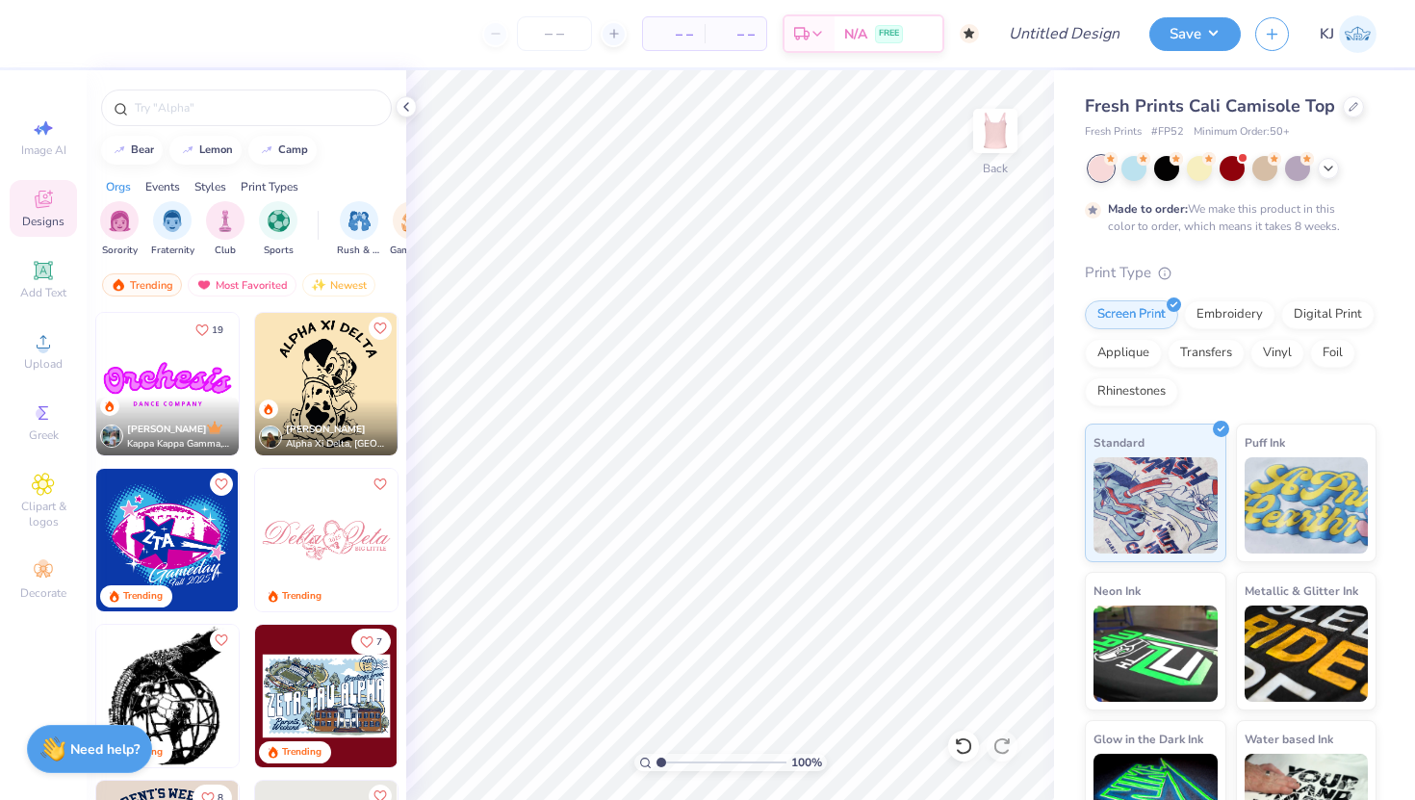
click at [330, 553] on img at bounding box center [326, 540] width 143 height 143
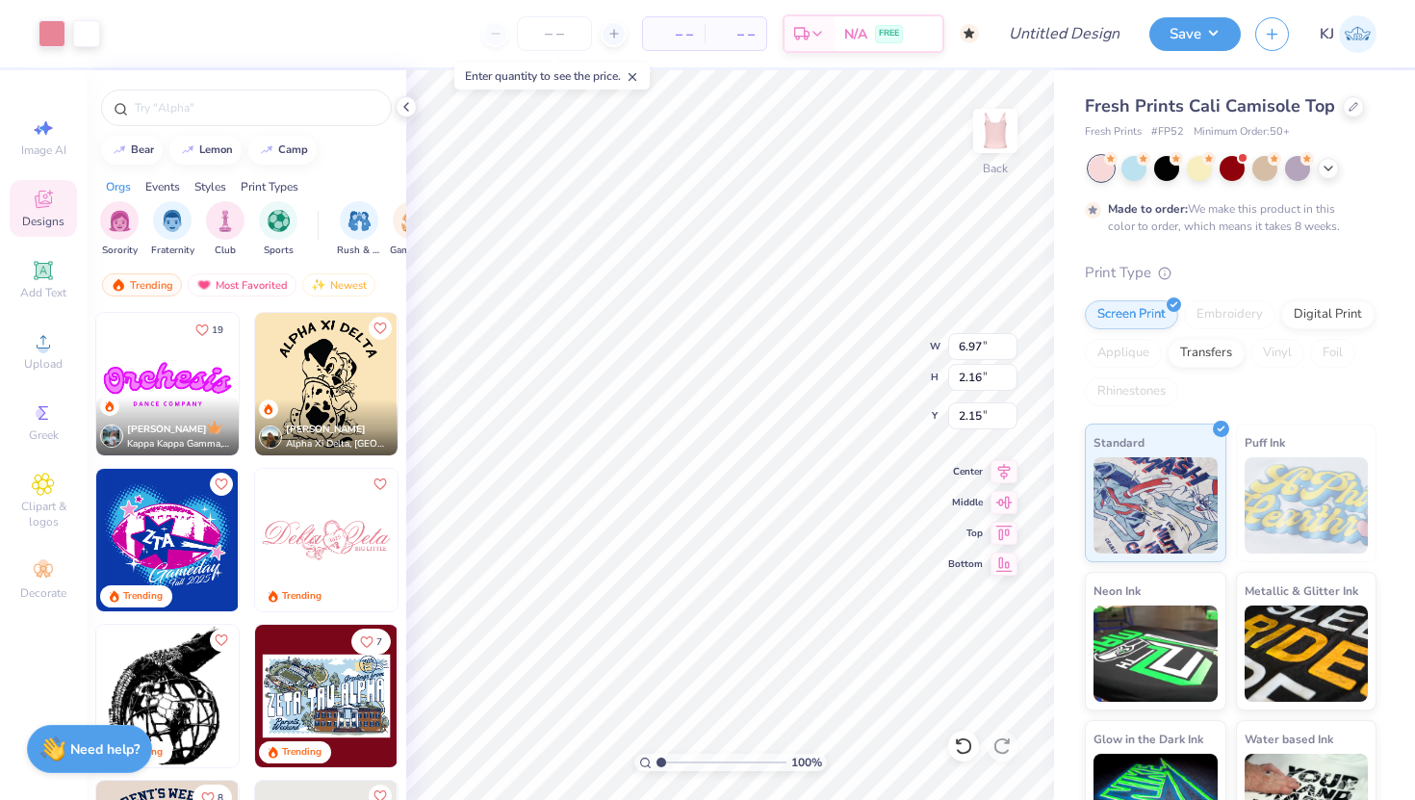
type input "2.15"
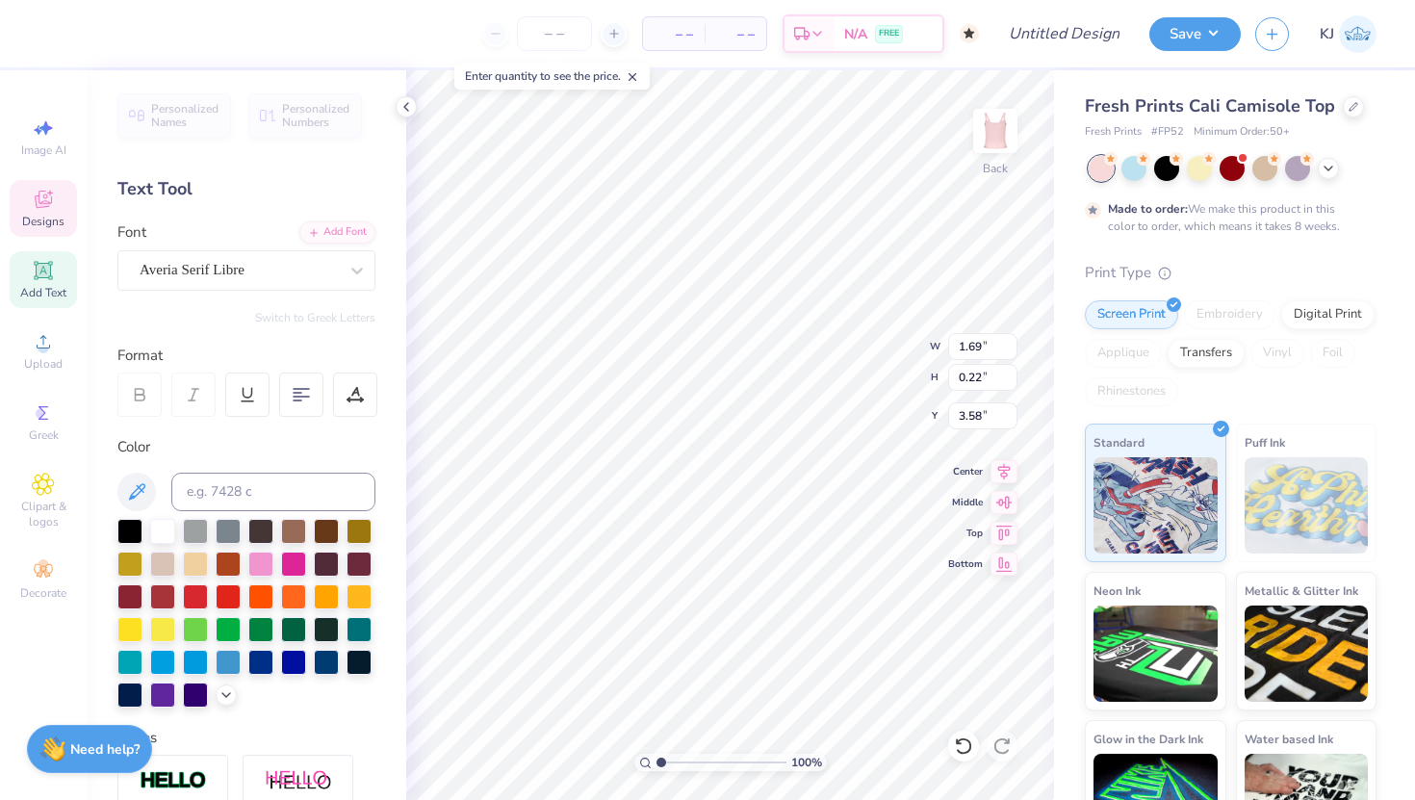
type textarea "B"
type input "2.67"
type input "1.79"
type input "2.19"
type textarea "Z"
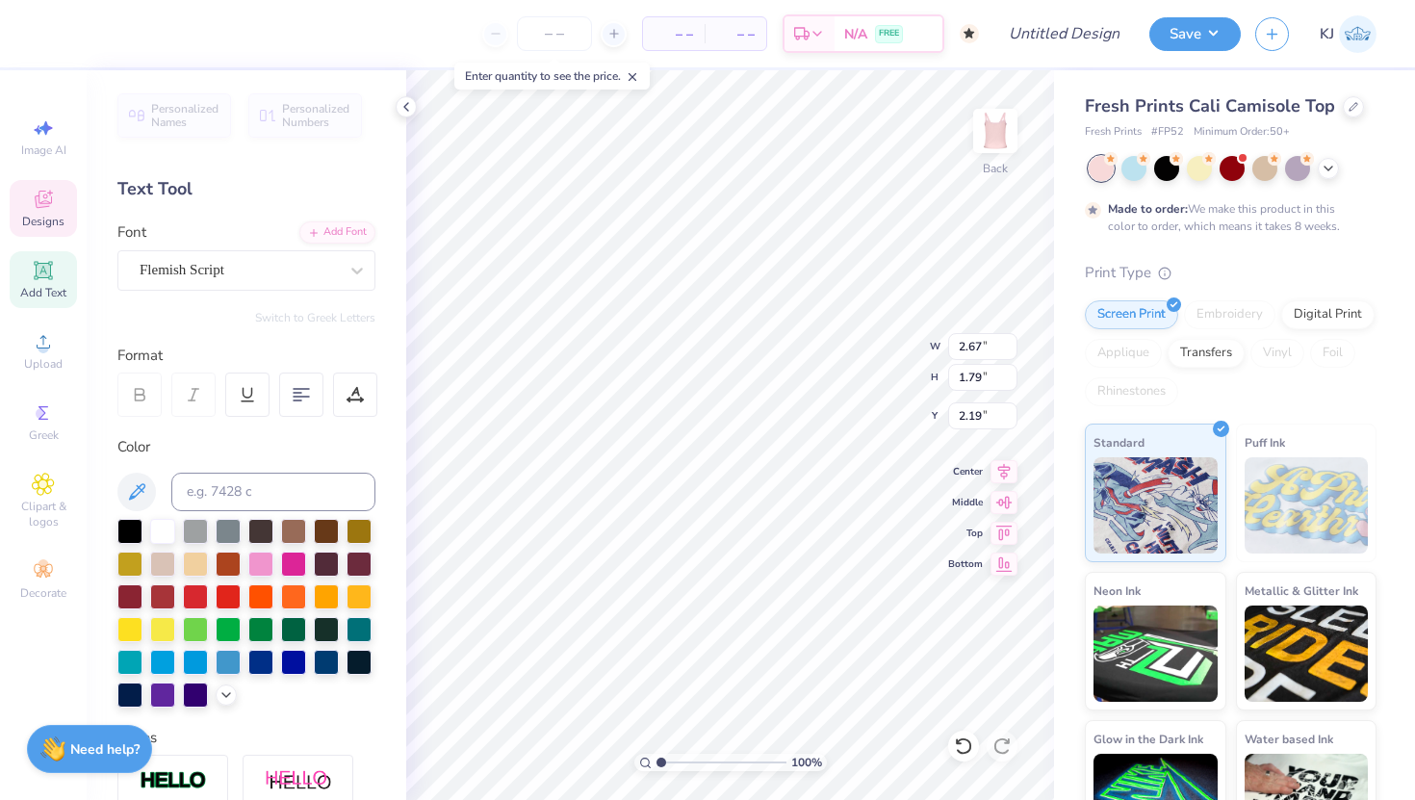
type textarea "Phi"
type input "3.34"
type input "1.28"
type input "2.18"
type textarea "Gamma"
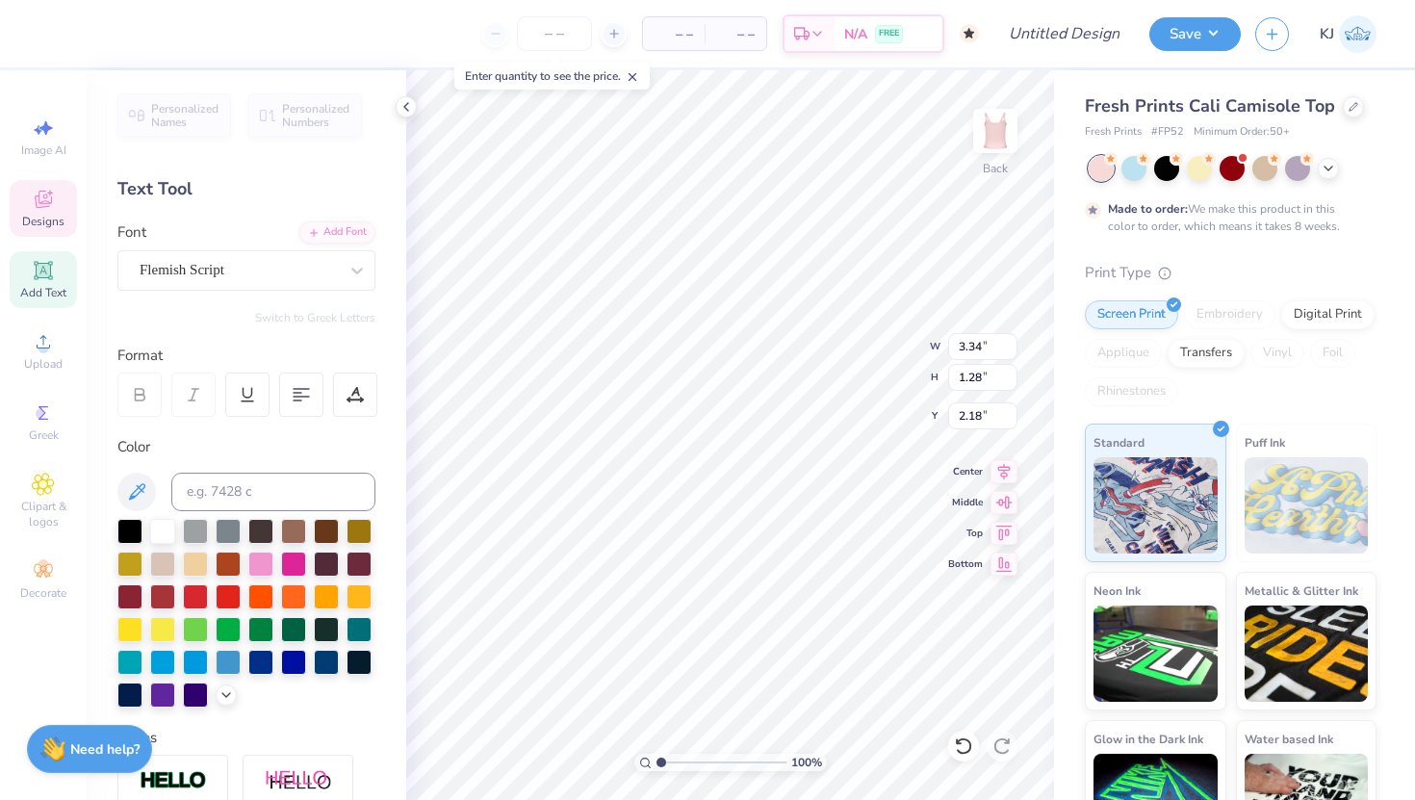
scroll to position [0, 1]
click at [962, 750] on icon at bounding box center [963, 746] width 19 height 19
type input "2.18"
type input "1.92"
type input "2.85"
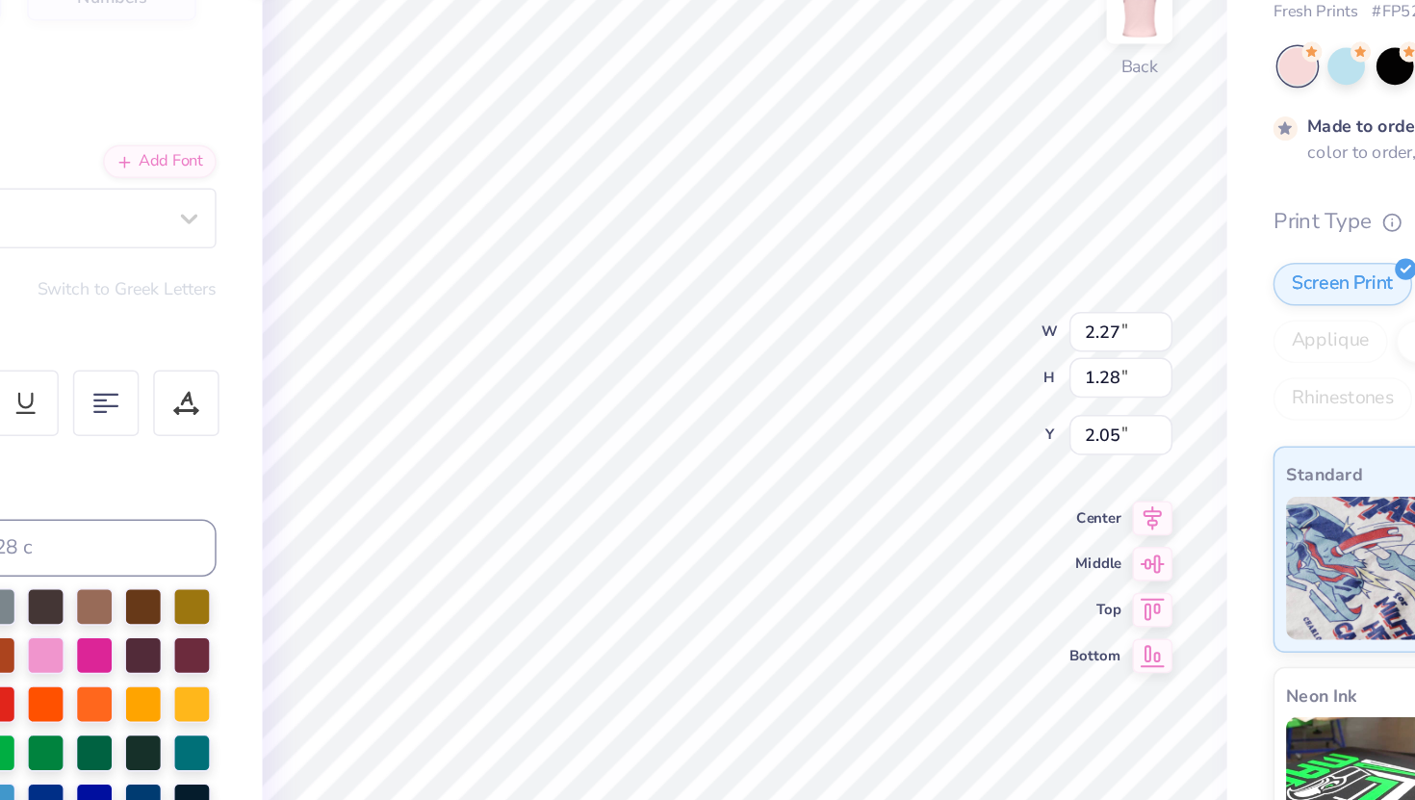
type input "2.05"
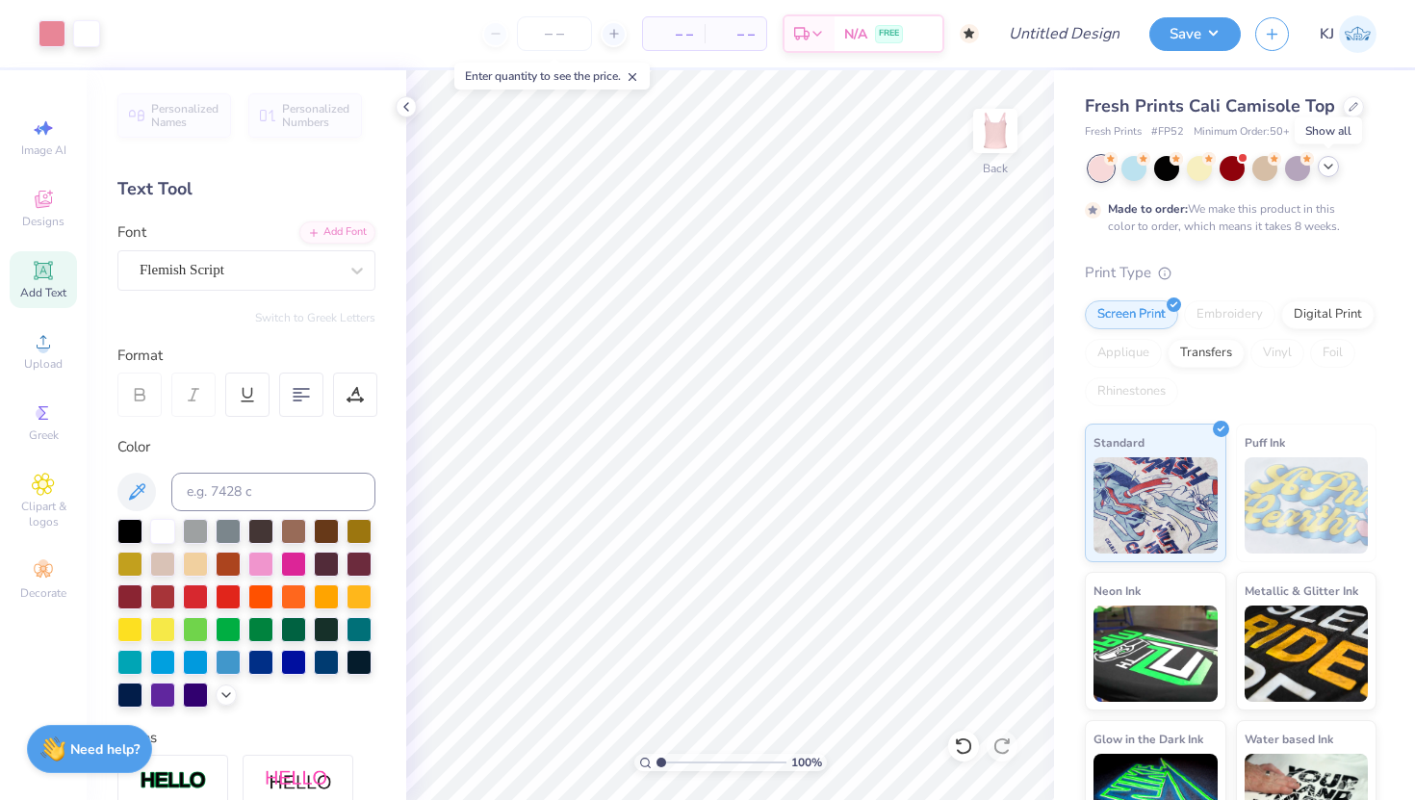
click at [1328, 168] on icon at bounding box center [1328, 166] width 15 height 15
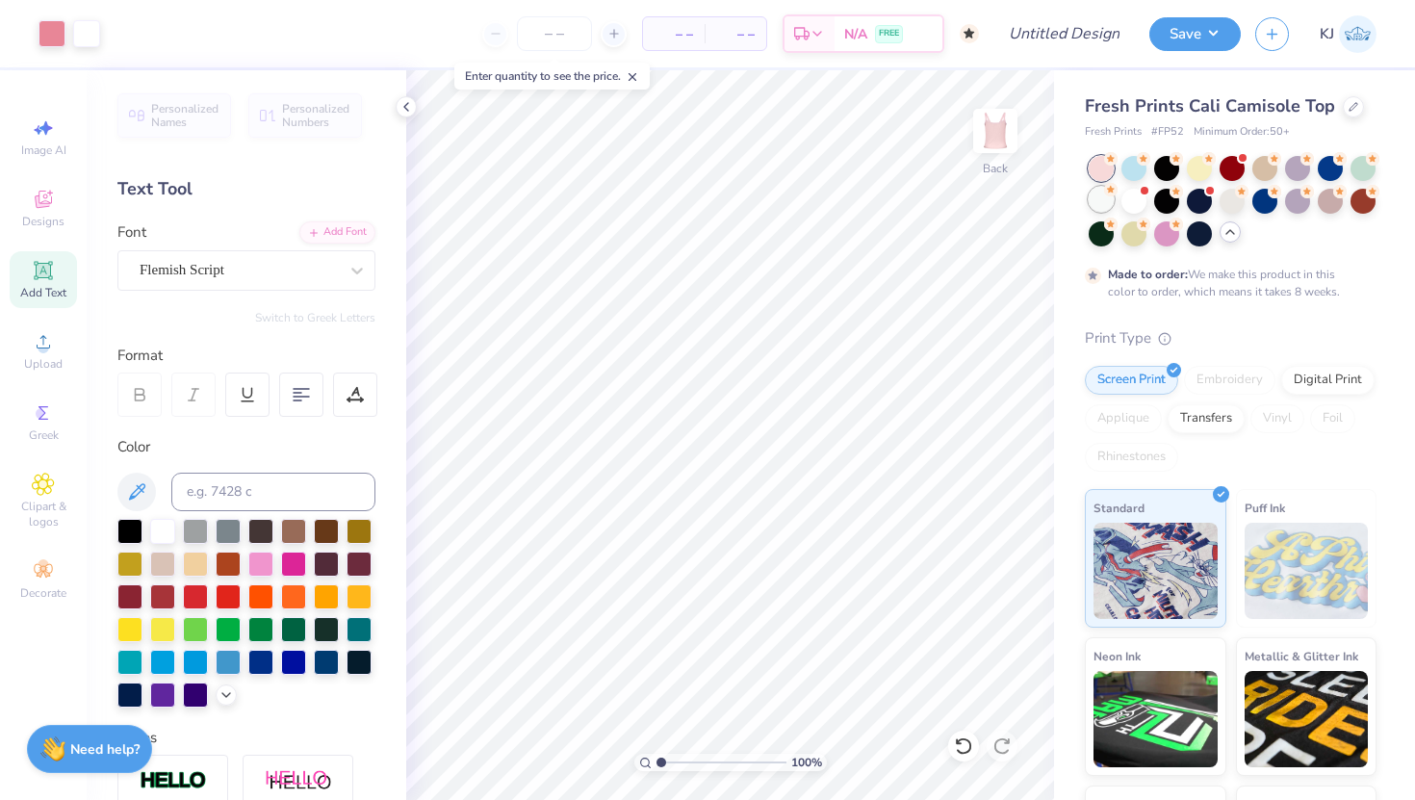
click at [1102, 204] on div at bounding box center [1101, 199] width 25 height 25
click at [1131, 199] on div at bounding box center [1134, 199] width 25 height 25
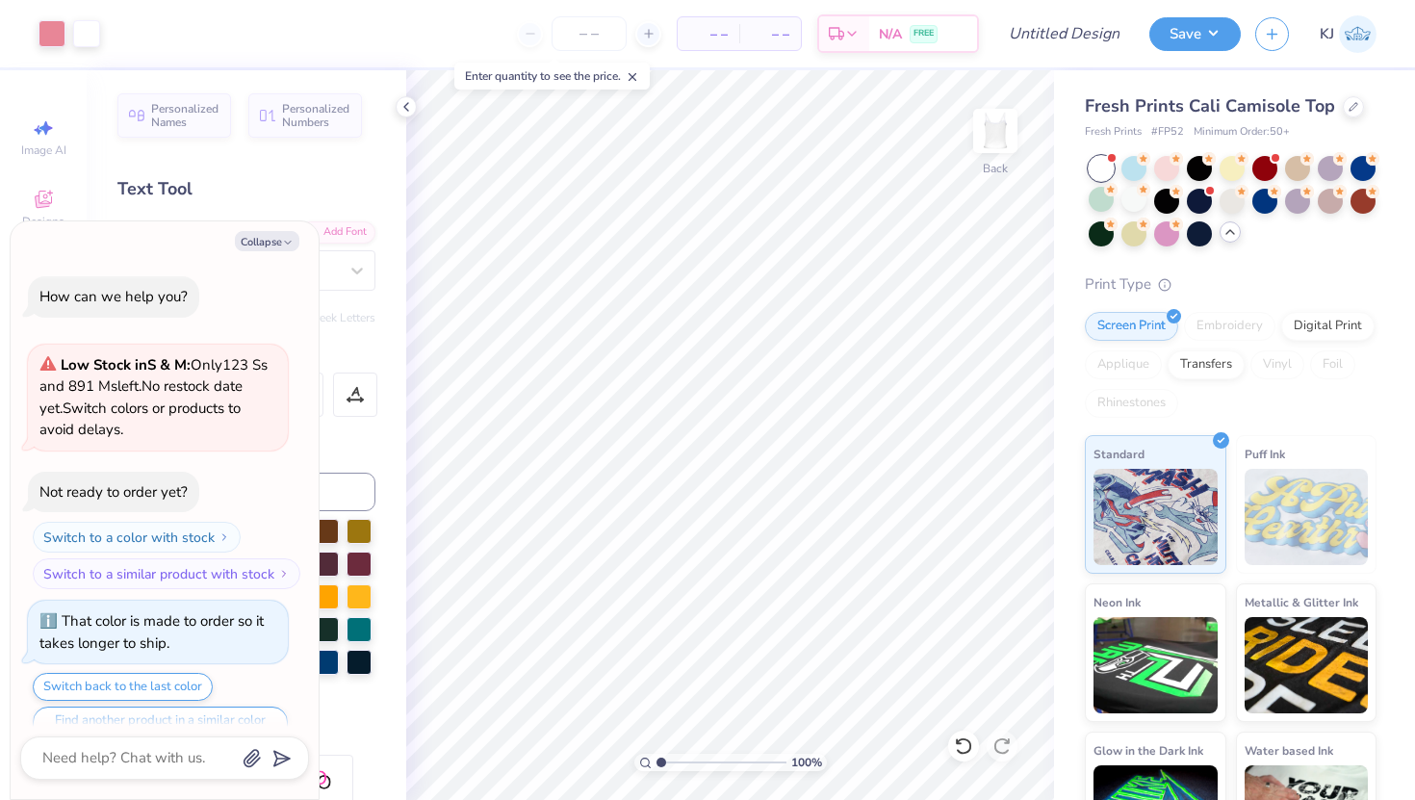
scroll to position [2105, 0]
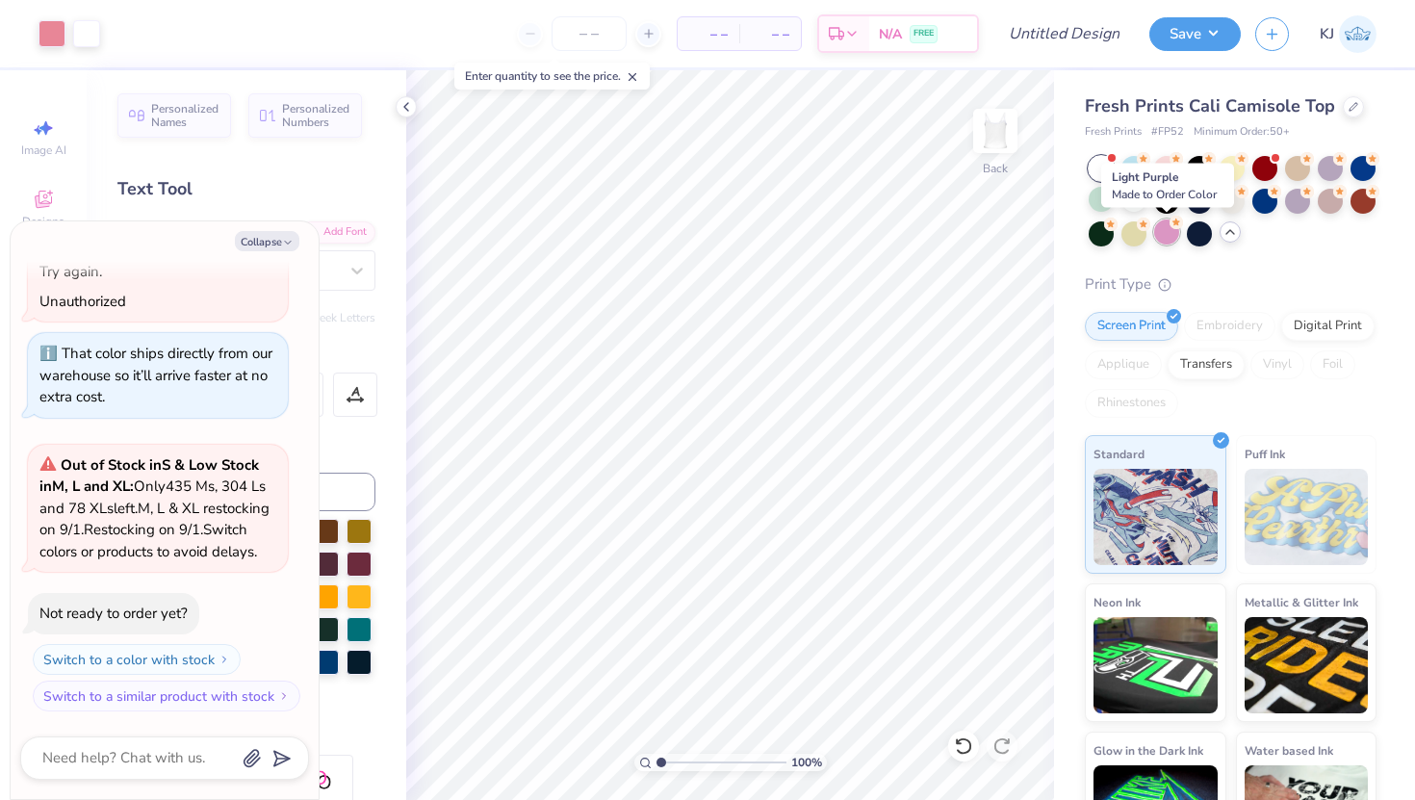
click at [1166, 230] on div at bounding box center [1166, 232] width 25 height 25
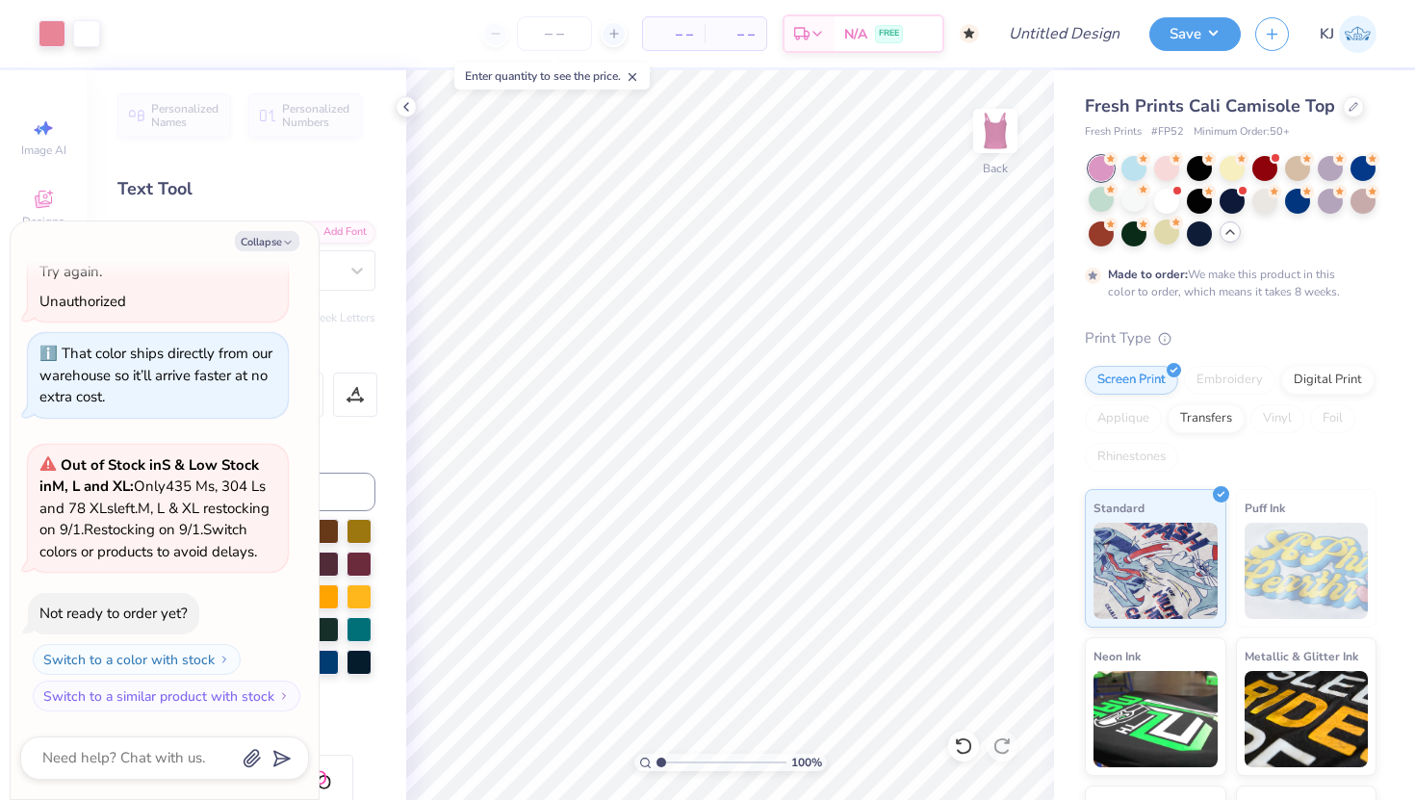
scroll to position [2265, 0]
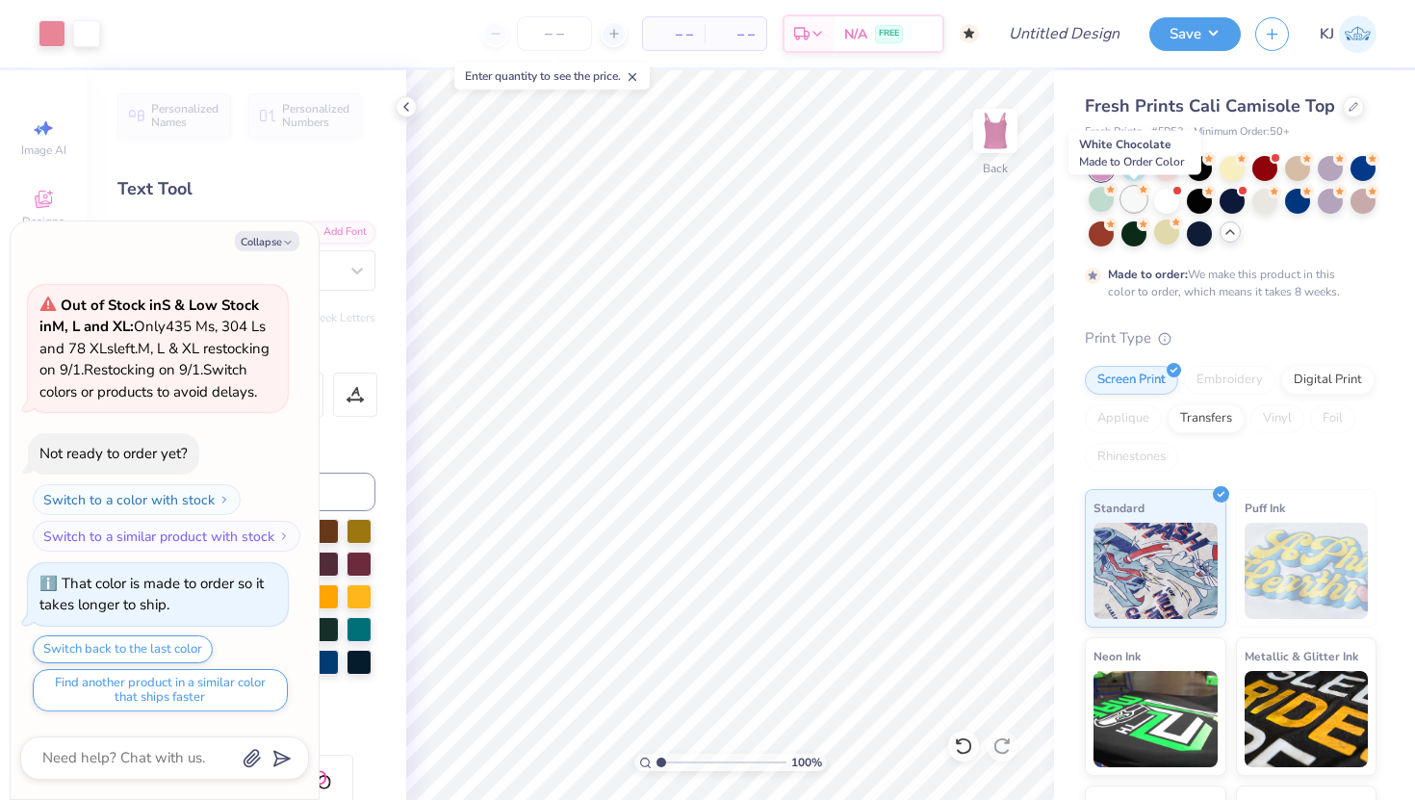
click at [1136, 199] on div at bounding box center [1134, 199] width 25 height 25
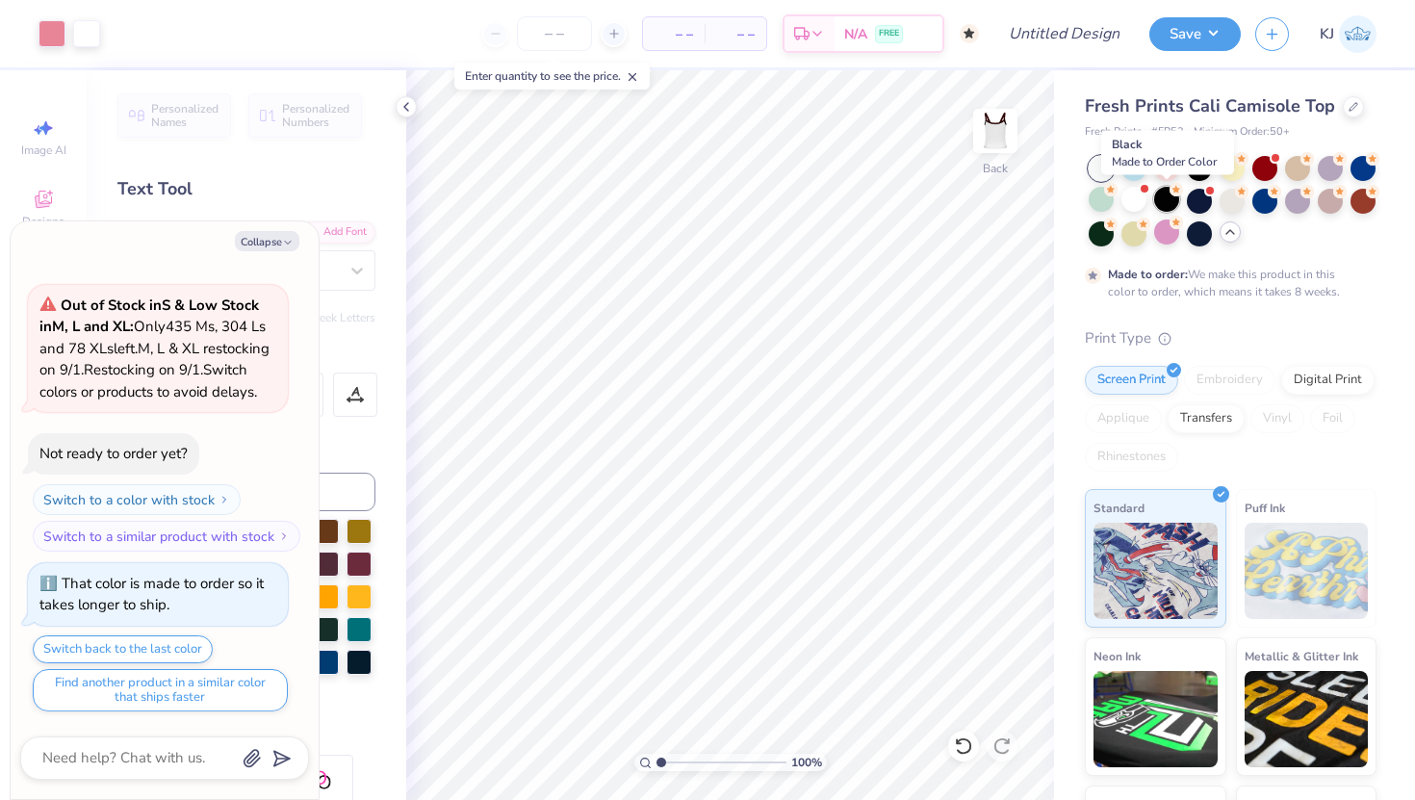
click at [1165, 198] on div at bounding box center [1166, 199] width 25 height 25
click at [1165, 166] on div at bounding box center [1166, 166] width 25 height 25
type textarea "x"
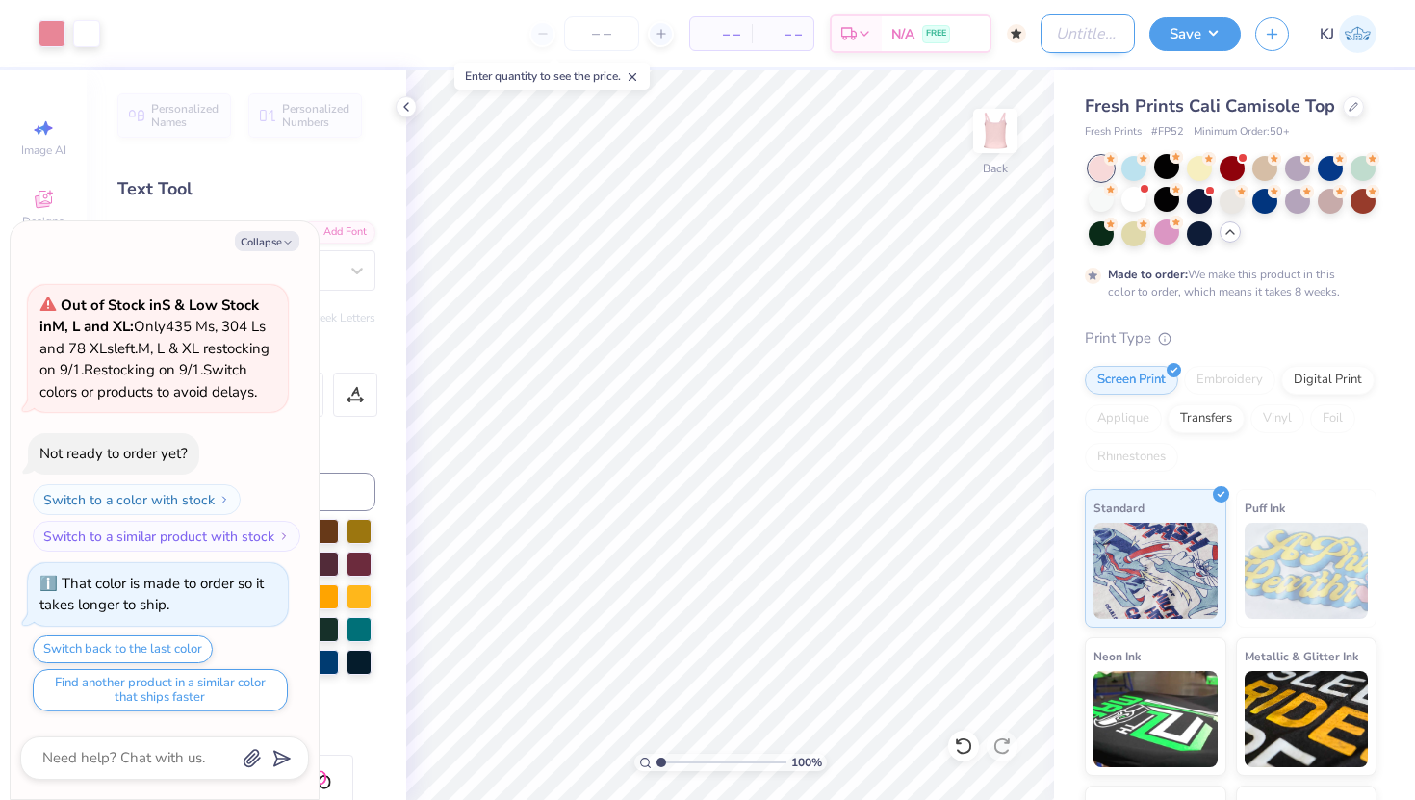
click at [1113, 31] on input "Design Title" at bounding box center [1088, 33] width 94 height 39
type input "G"
type textarea "x"
type input "GP"
type textarea "x"
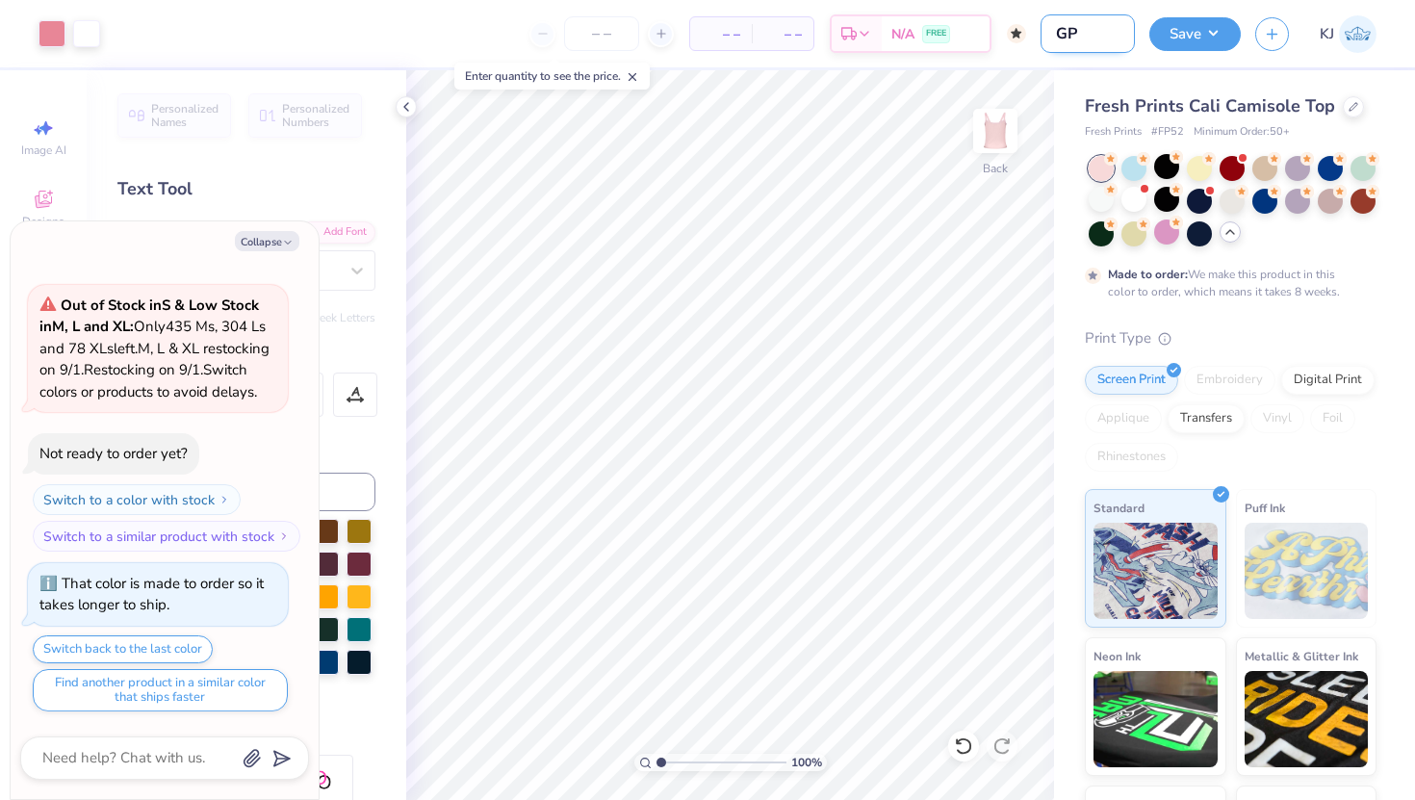
type input "GPH"
type textarea "x"
type input "GPHI"
type textarea "x"
type input "GPHI"
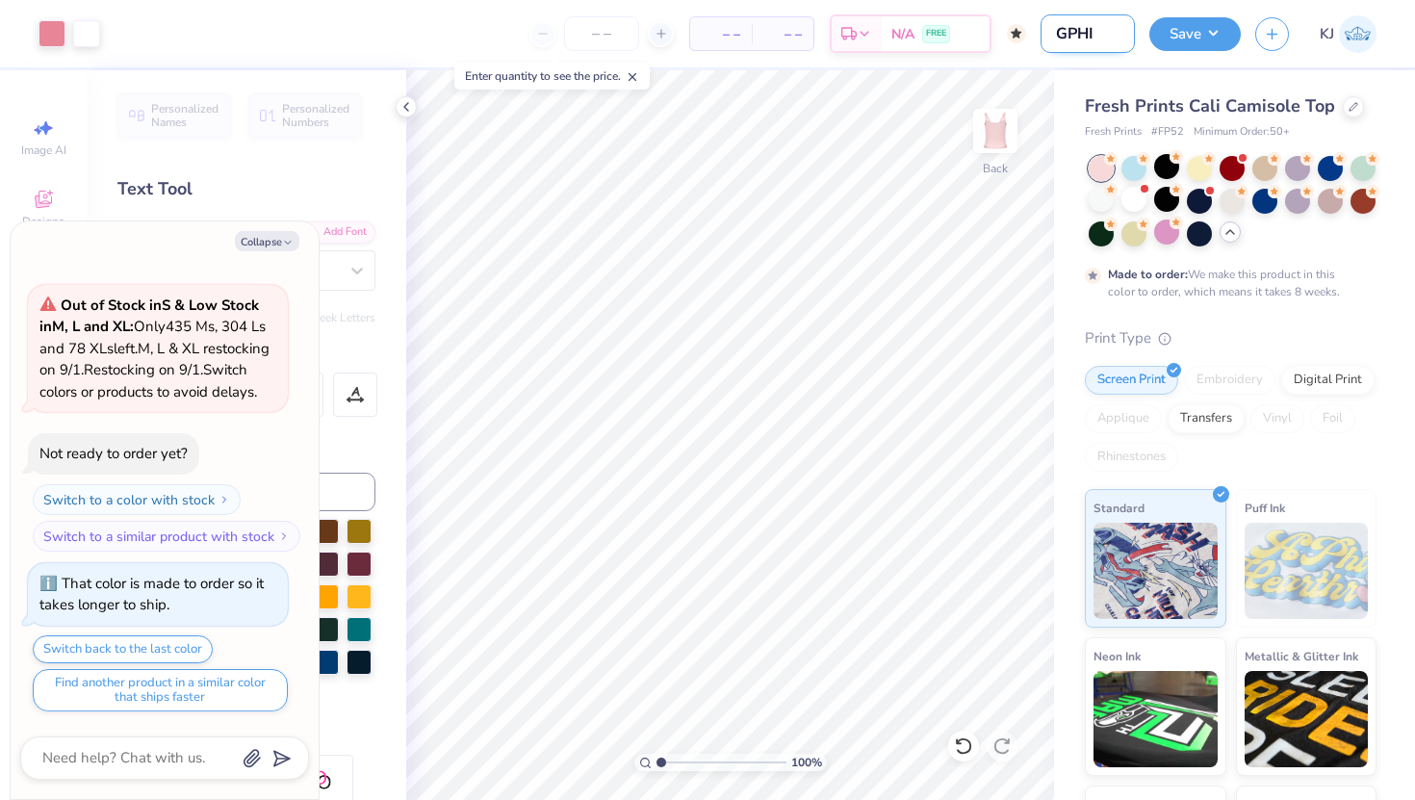
type textarea "x"
type input "GPHI p"
type textarea "x"
type input "GPHI ph"
type textarea "x"
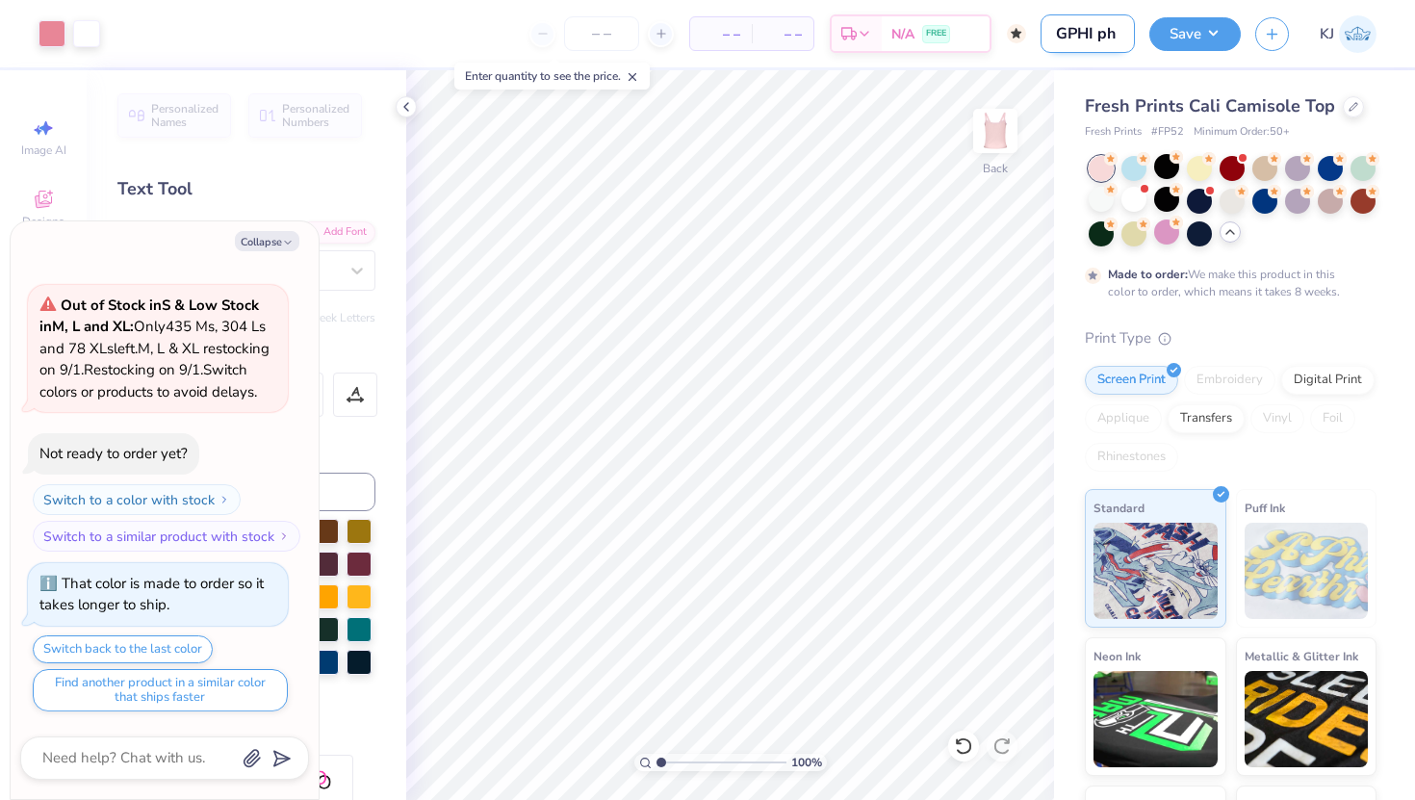
type input "GPHI phi"
type textarea "x"
type input "GPHI phil"
type textarea "x"
type input "GPHI philo"
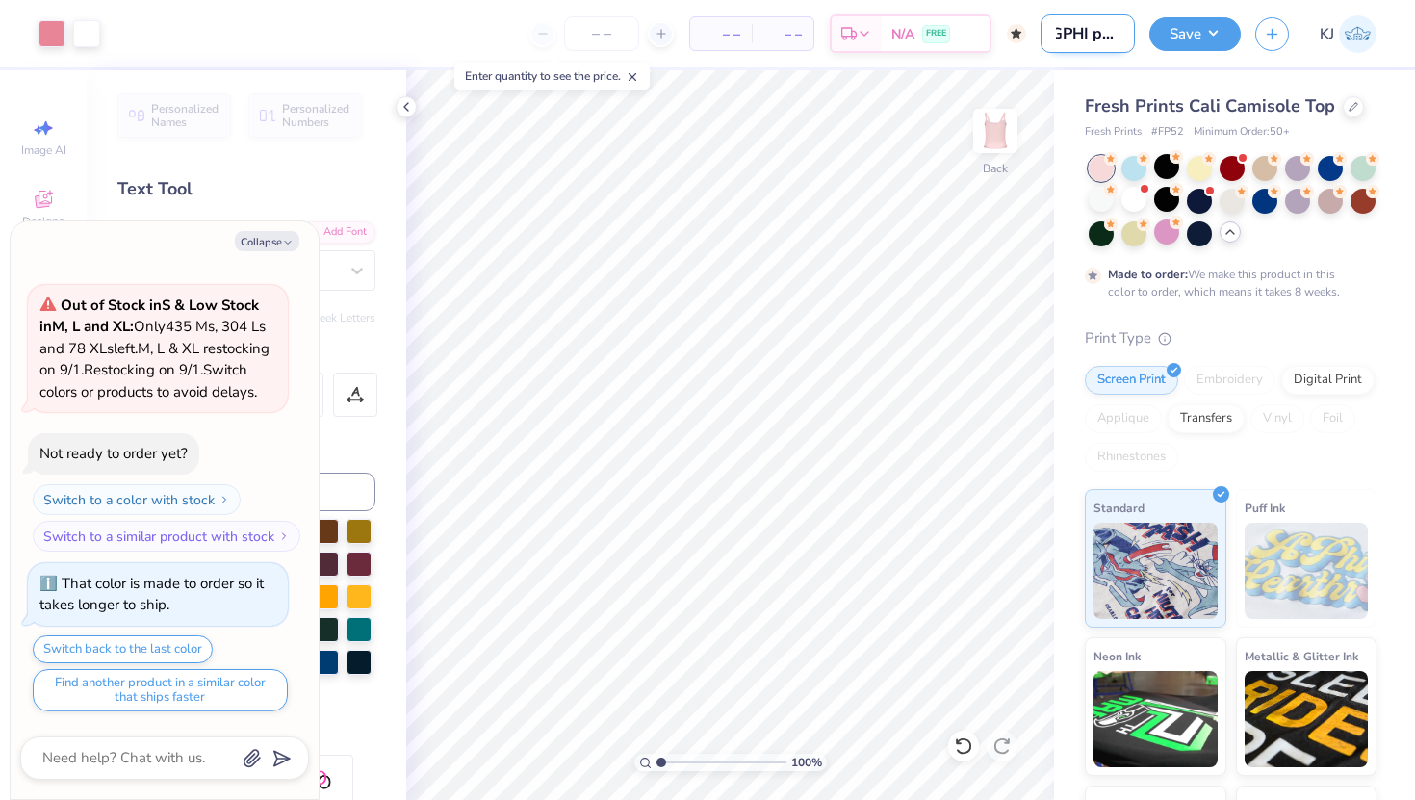
type textarea "x"
type input "GPHI philo"
type textarea "x"
type input "GPHI philo"
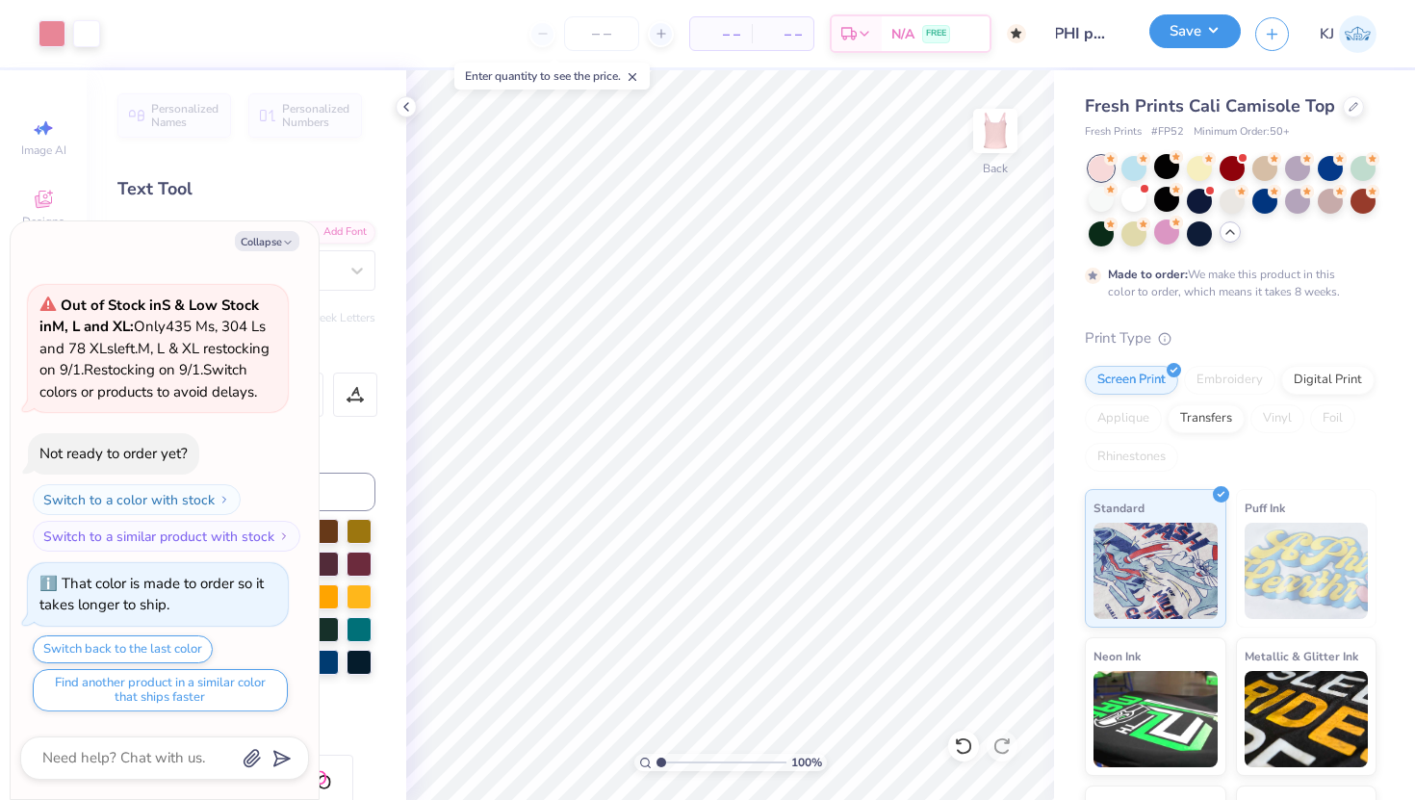
scroll to position [0, 0]
click at [1204, 39] on button "Save" at bounding box center [1195, 31] width 91 height 34
type textarea "x"
type input "0"
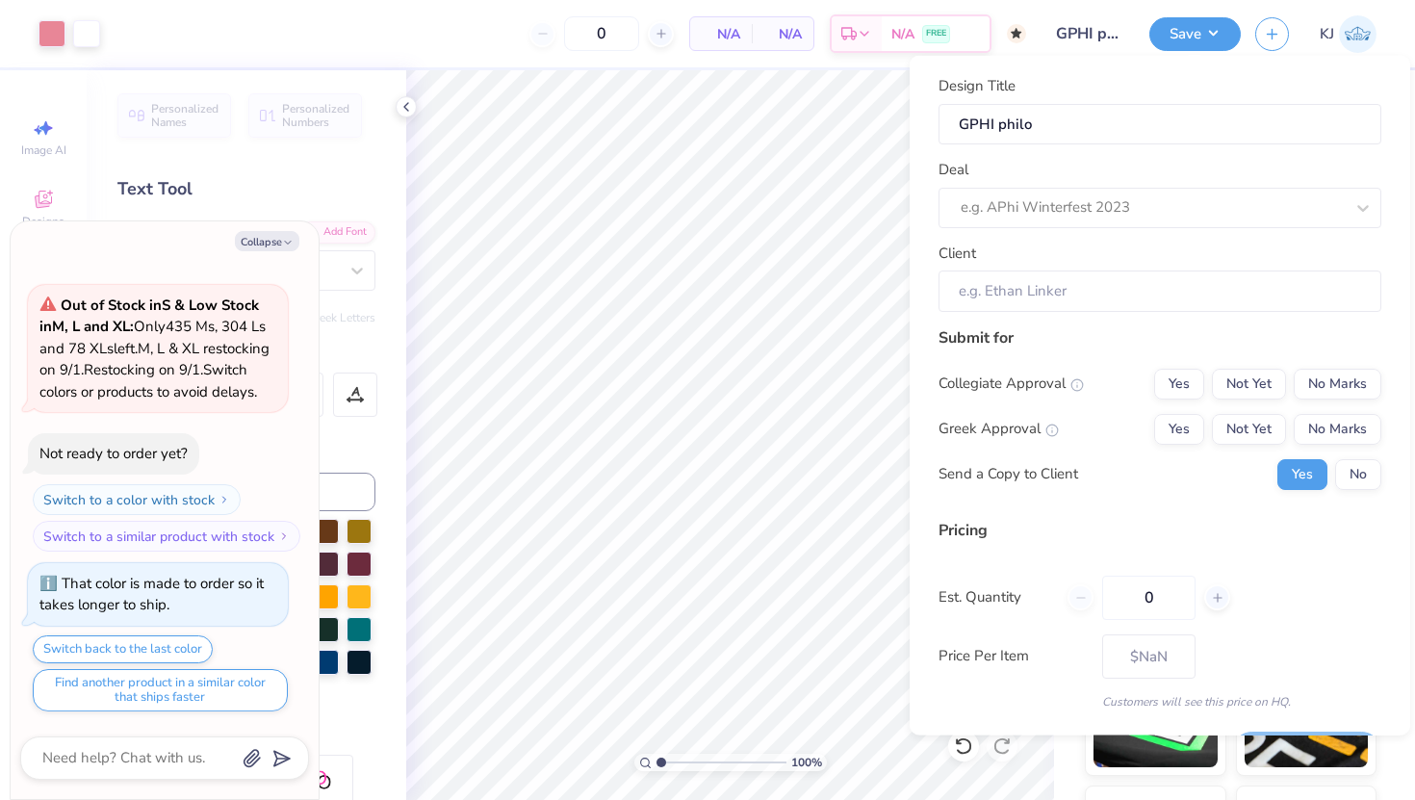
click at [1146, 184] on div "Deal e.g. APhi Winterfest 2023" at bounding box center [1160, 193] width 443 height 69
click at [1147, 207] on div at bounding box center [1133, 207] width 345 height 26
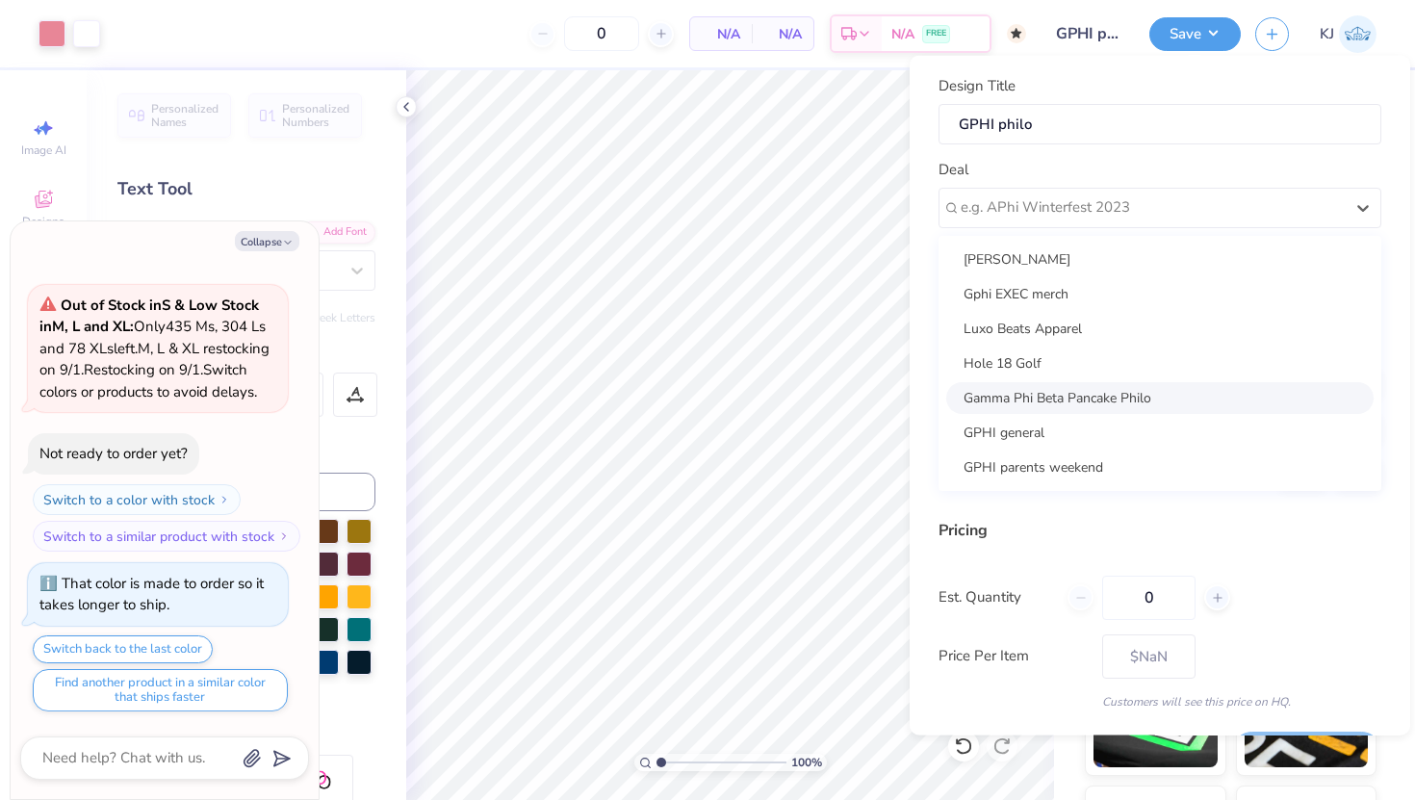
click at [1061, 387] on div "Gamma Phi Beta Pancake Philo" at bounding box center [1160, 397] width 428 height 32
type textarea "x"
type input "Maddie Sankus"
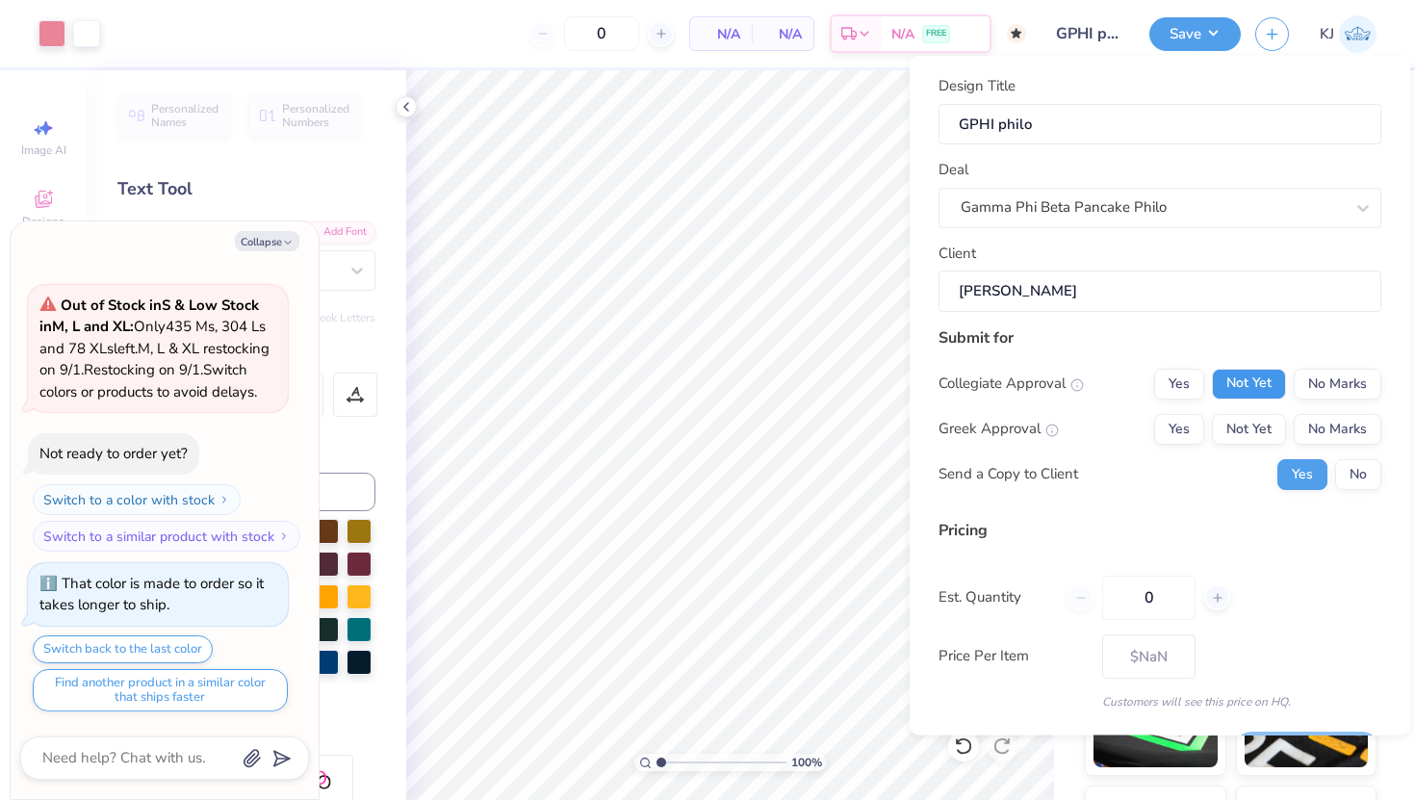
click at [1260, 385] on button "Not Yet" at bounding box center [1249, 383] width 74 height 31
click at [1330, 383] on button "No Marks" at bounding box center [1338, 383] width 88 height 31
click at [1172, 434] on button "Yes" at bounding box center [1179, 428] width 50 height 31
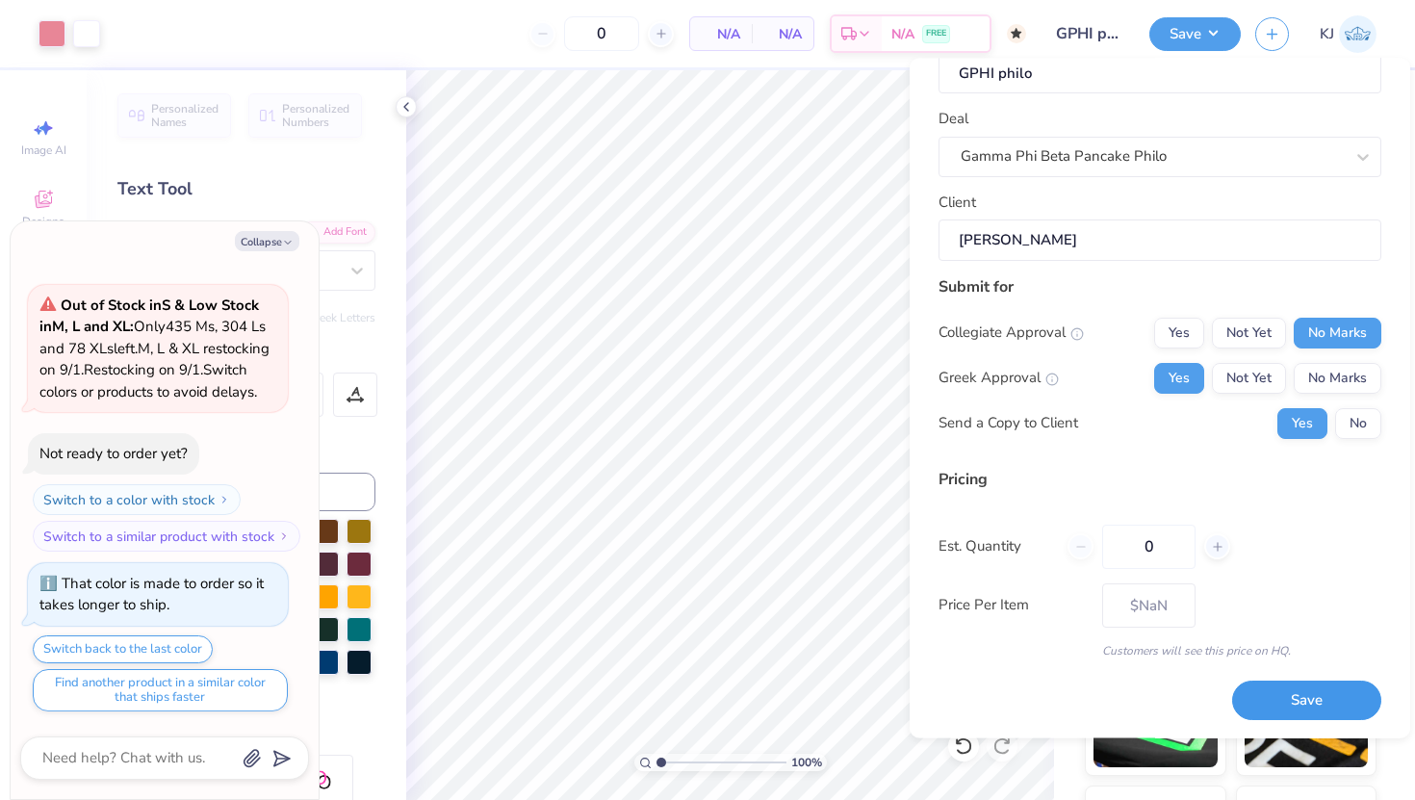
click at [1272, 707] on button "Save" at bounding box center [1306, 700] width 149 height 39
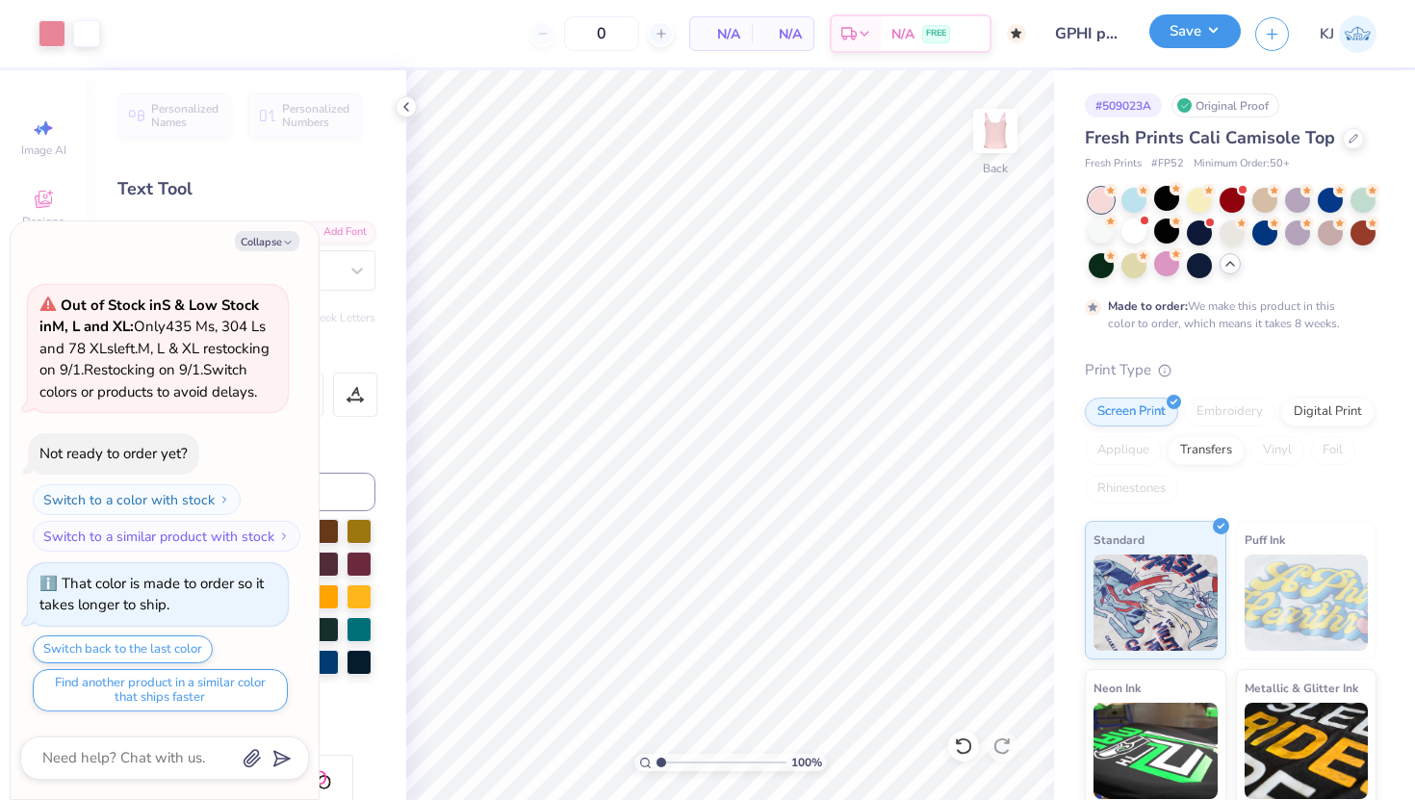
click at [1195, 38] on button "Save" at bounding box center [1195, 31] width 91 height 34
type textarea "x"
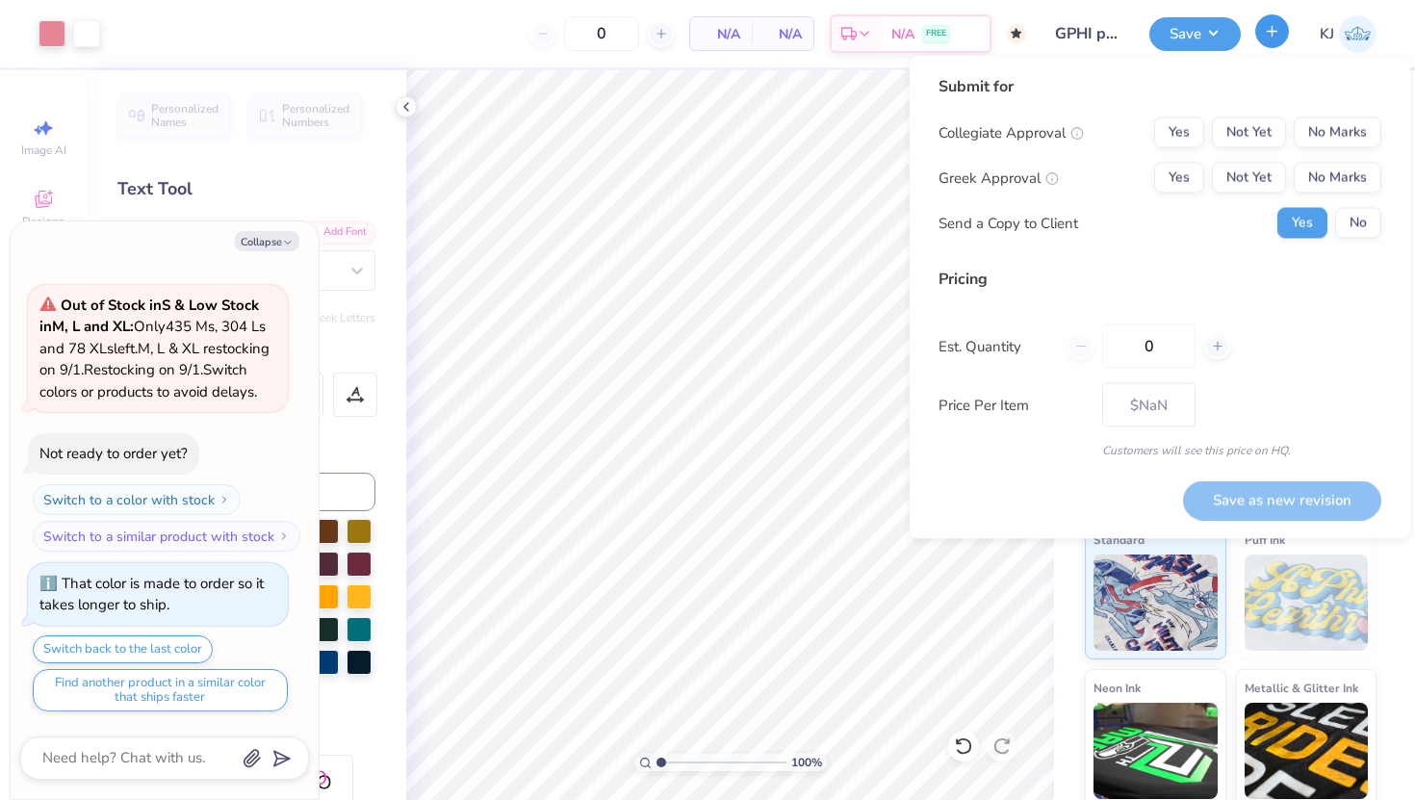
click at [1284, 35] on button "button" at bounding box center [1273, 31] width 34 height 34
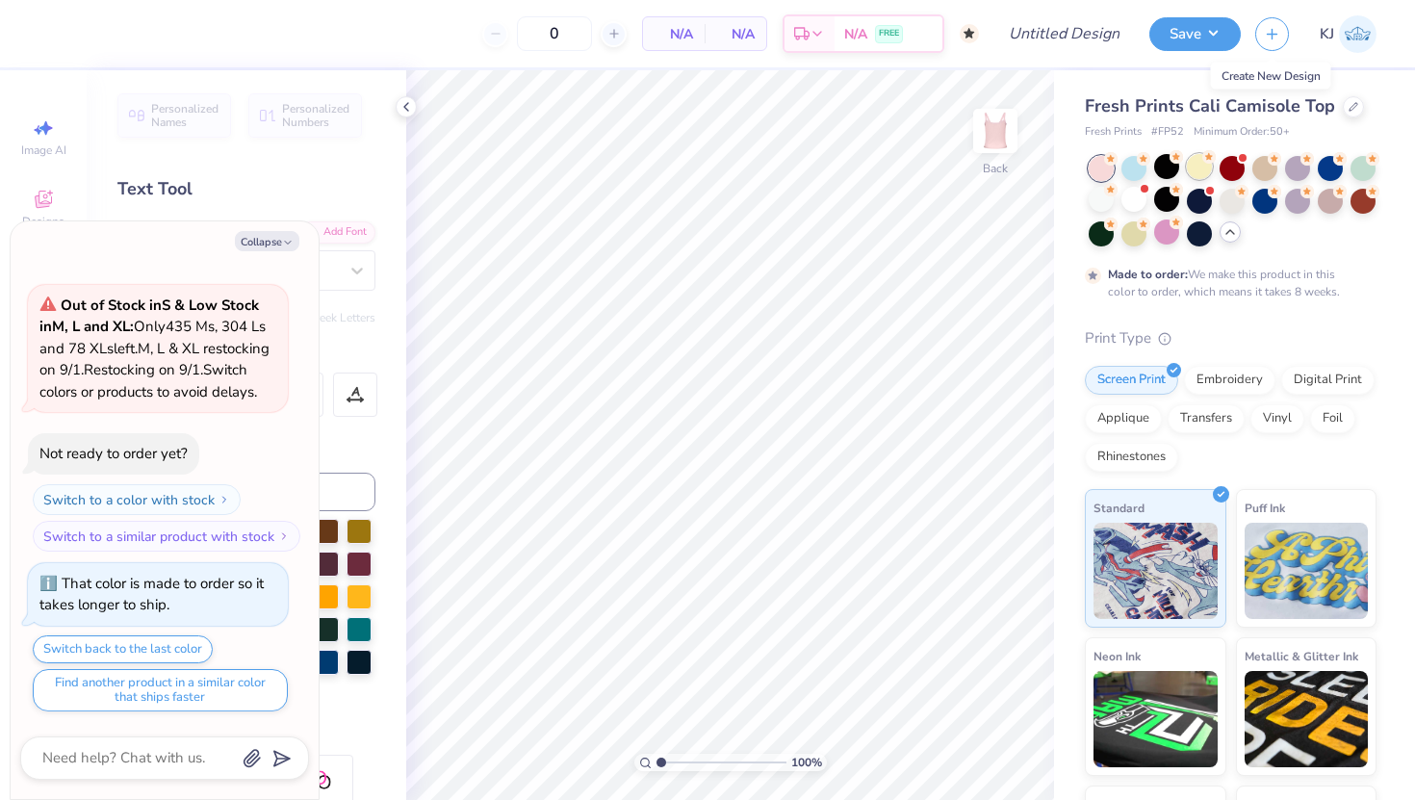
click at [1188, 171] on div at bounding box center [1199, 166] width 25 height 25
click at [1131, 164] on div at bounding box center [1134, 166] width 25 height 25
click at [1343, 110] on div at bounding box center [1353, 104] width 21 height 21
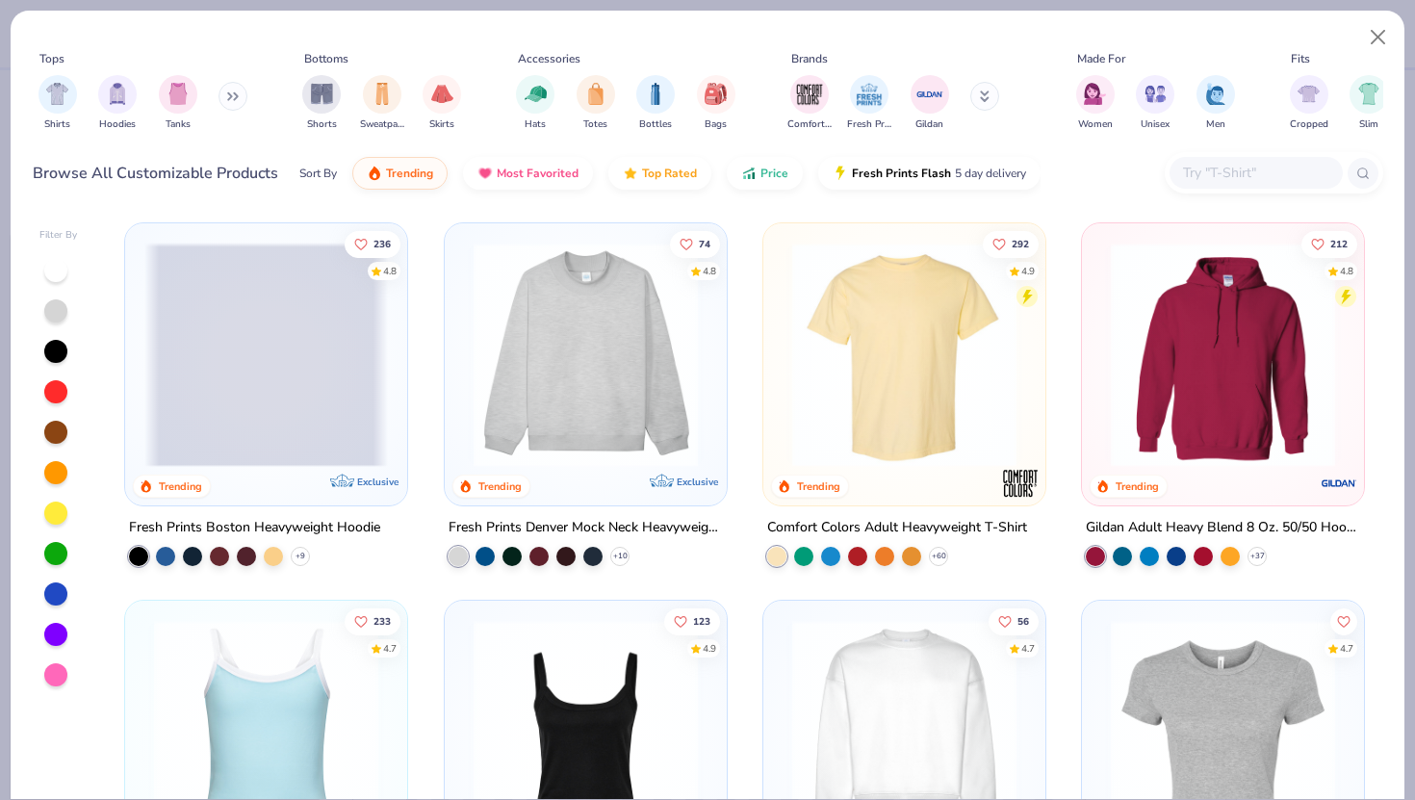
click at [982, 93] on button at bounding box center [985, 96] width 29 height 29
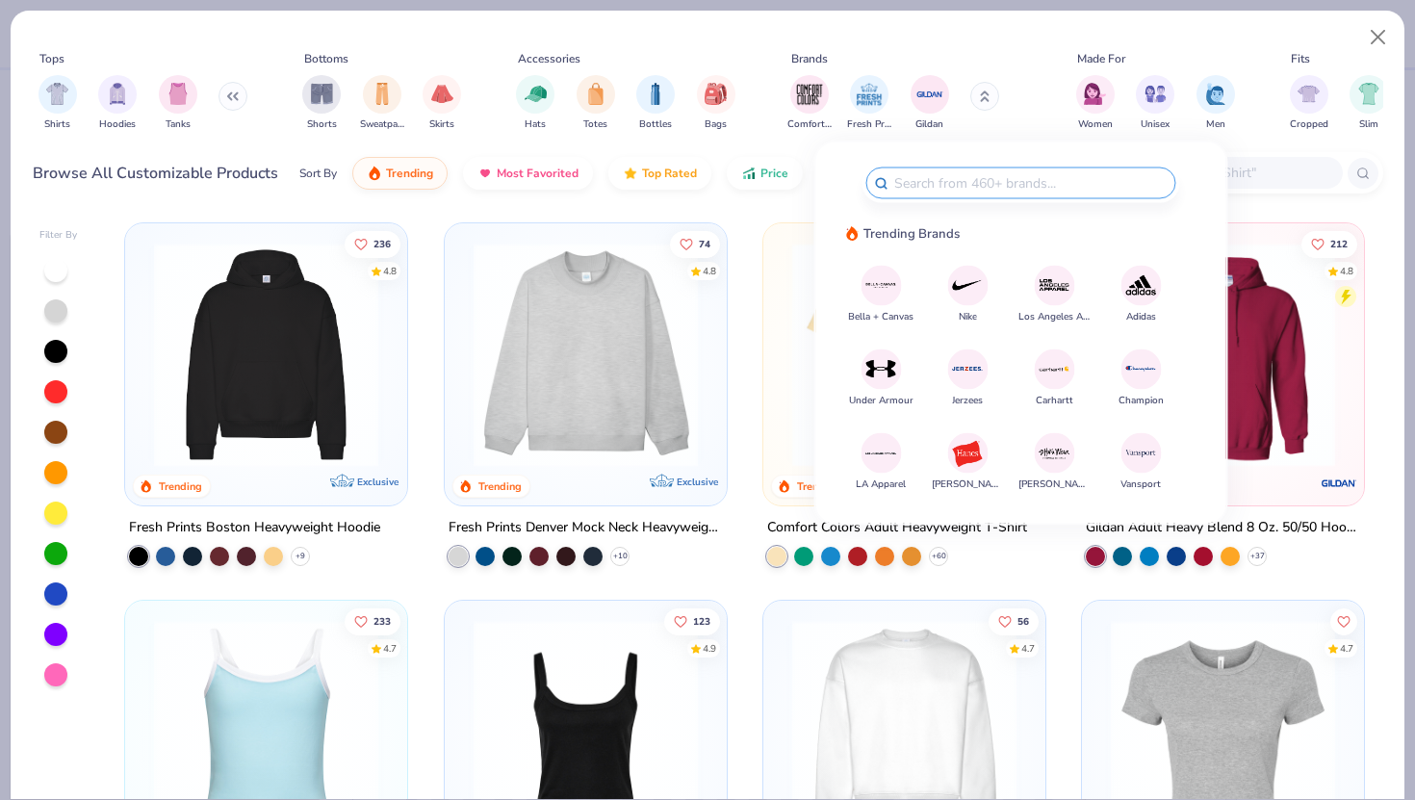
click at [884, 287] on img at bounding box center [882, 286] width 34 height 34
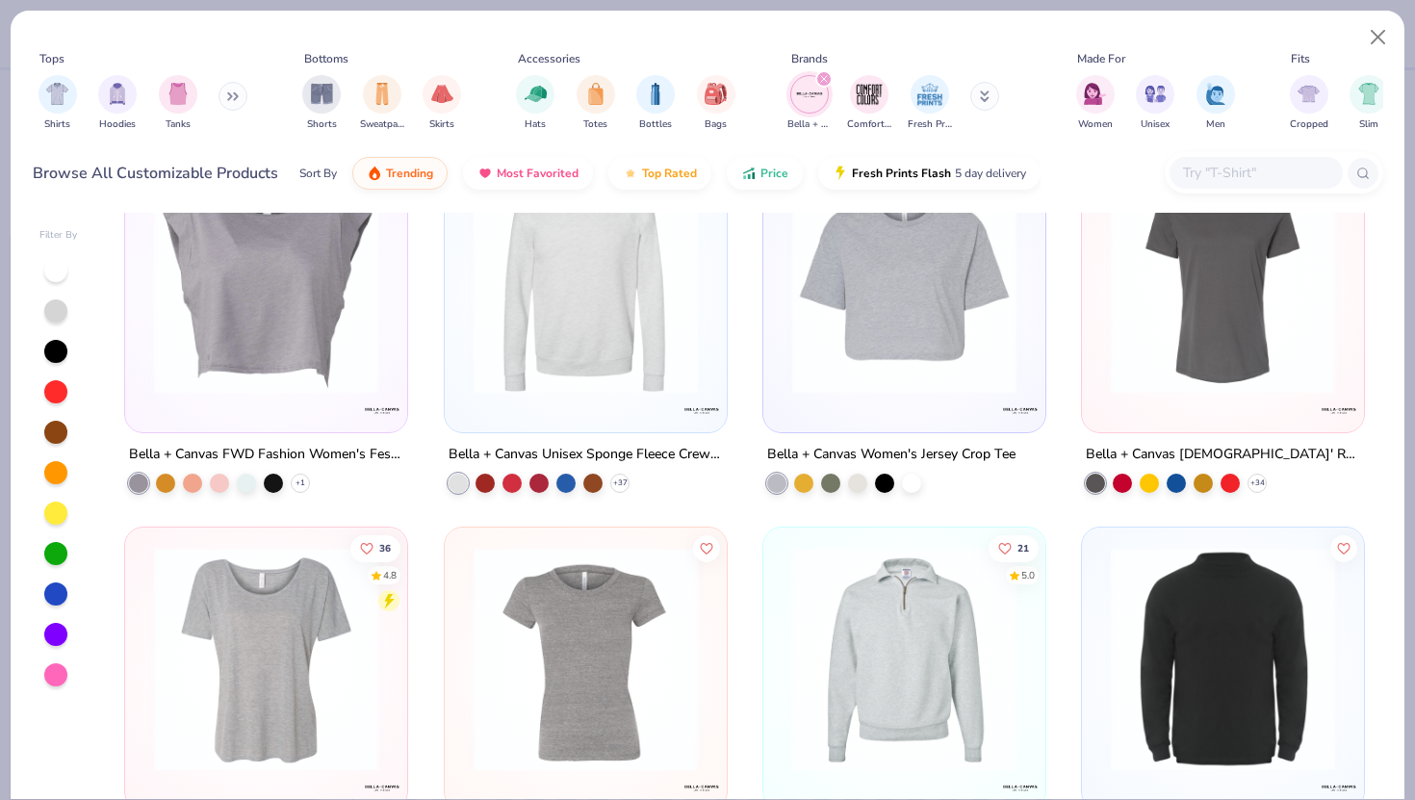
scroll to position [828, 0]
click at [188, 94] on div "filter for Tanks" at bounding box center [178, 92] width 39 height 39
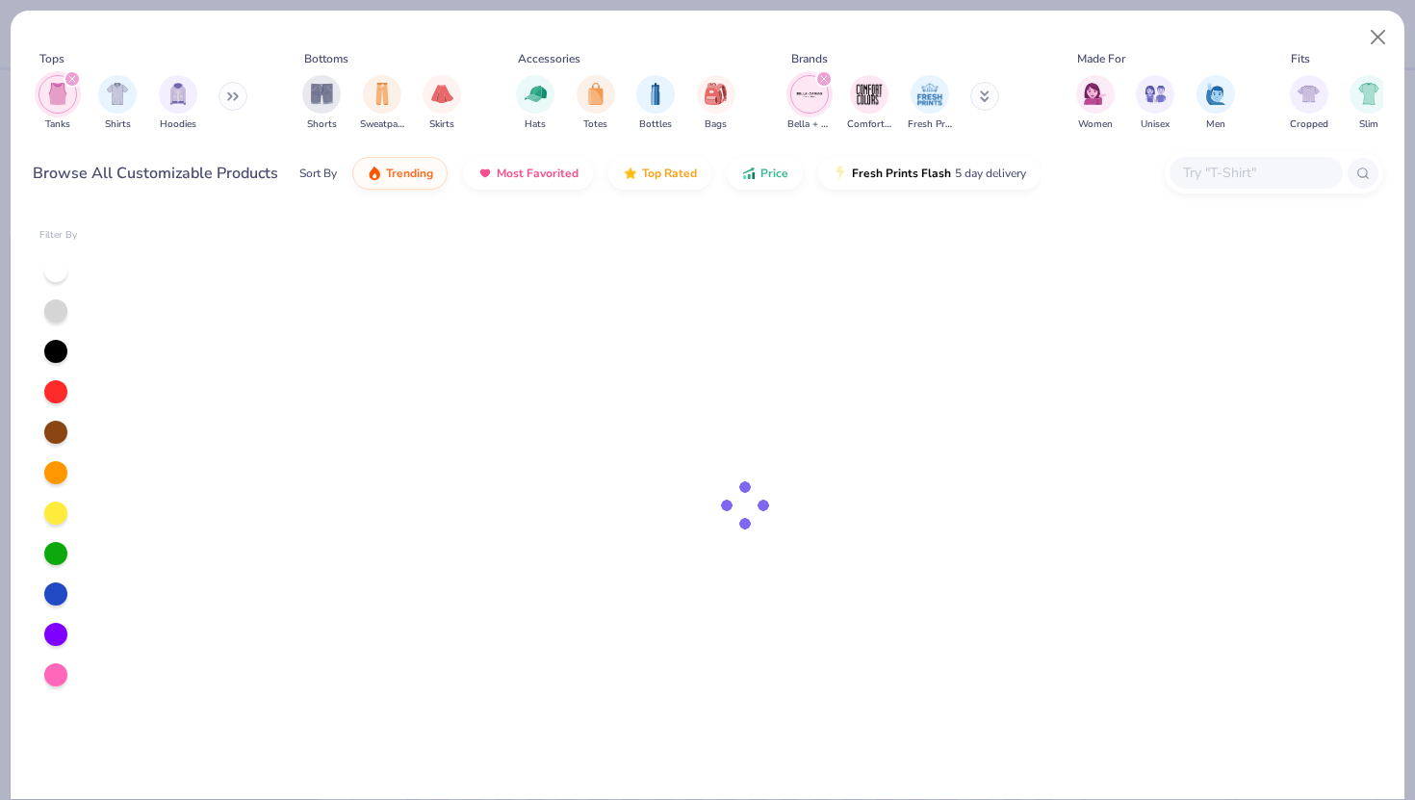
type textarea "x"
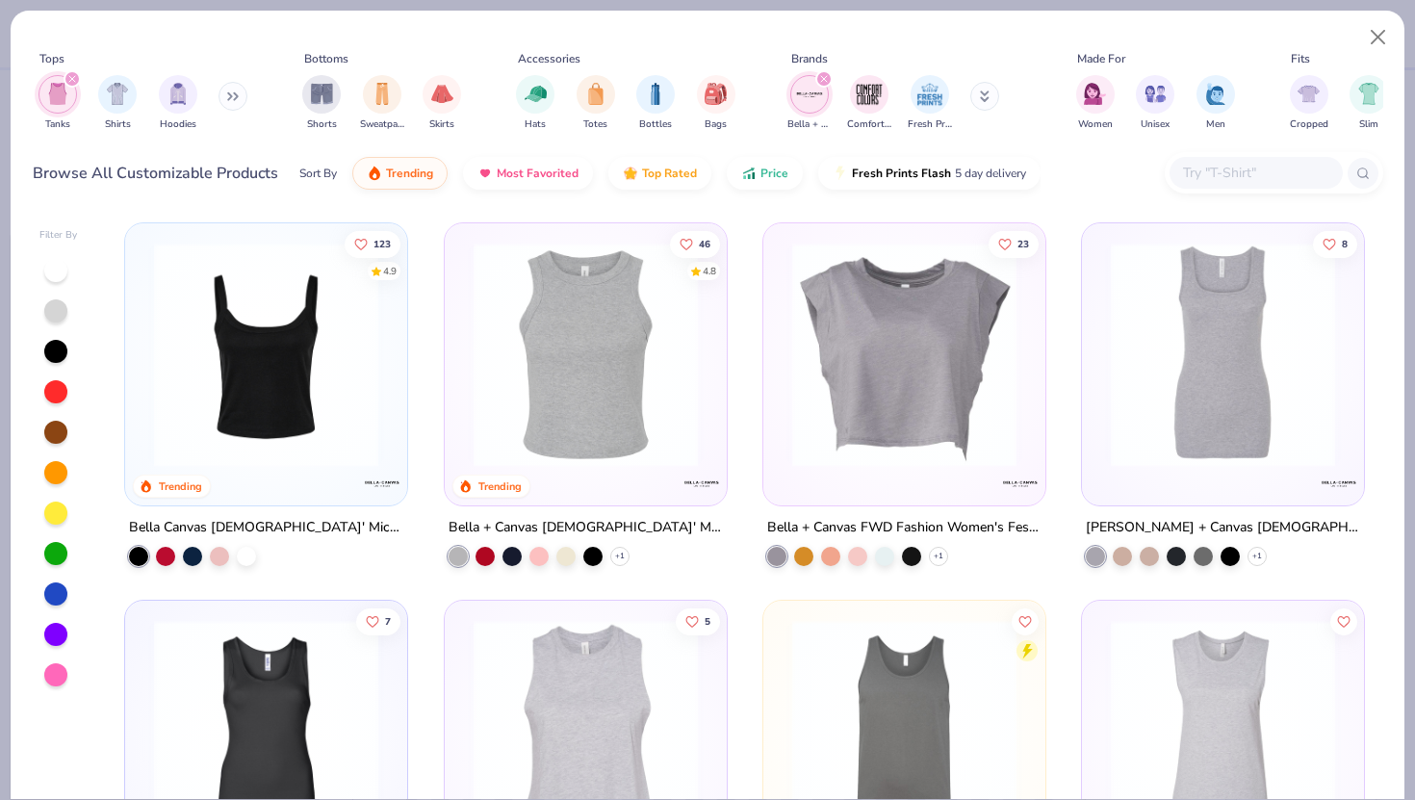
click at [250, 356] on img at bounding box center [266, 355] width 244 height 224
